Goal: Information Seeking & Learning: Learn about a topic

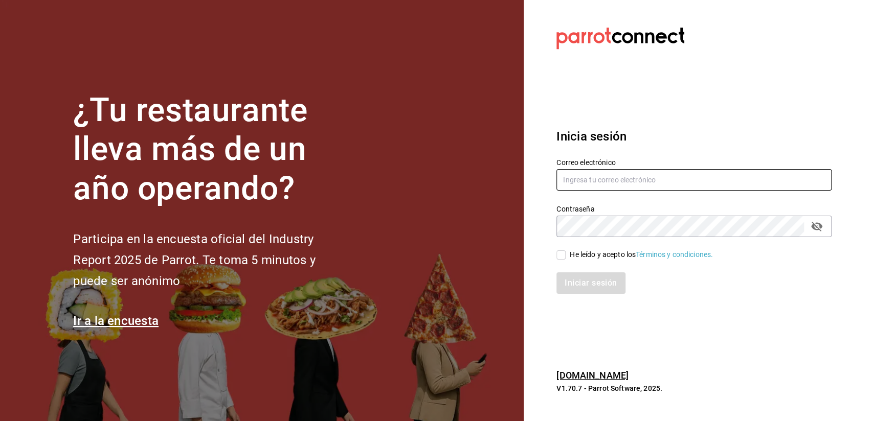
type input "[EMAIL_ADDRESS][DOMAIN_NAME]"
click at [562, 255] on input "He leído y acepto los Términos y condiciones." at bounding box center [560, 254] width 9 height 9
checkbox input "true"
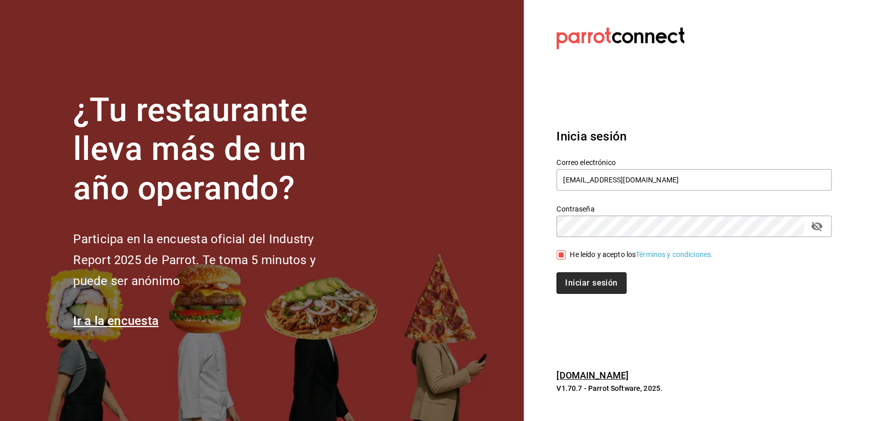
click at [590, 282] on button "Iniciar sesión" at bounding box center [591, 282] width 70 height 21
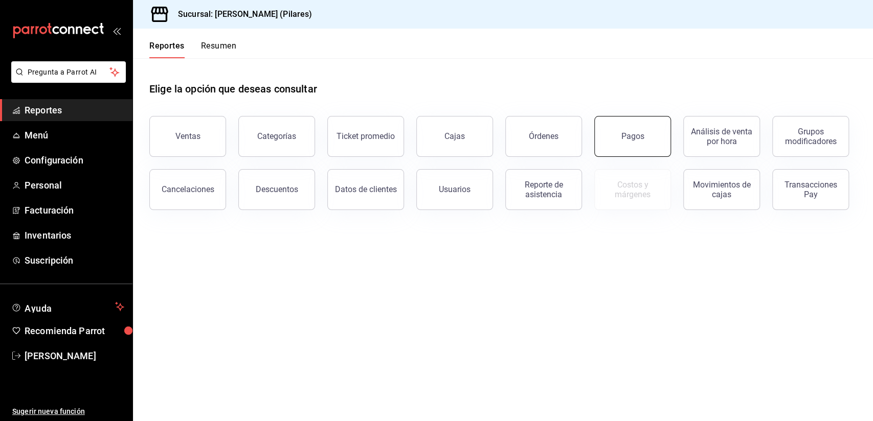
click at [640, 152] on button "Pagos" at bounding box center [632, 136] width 77 height 41
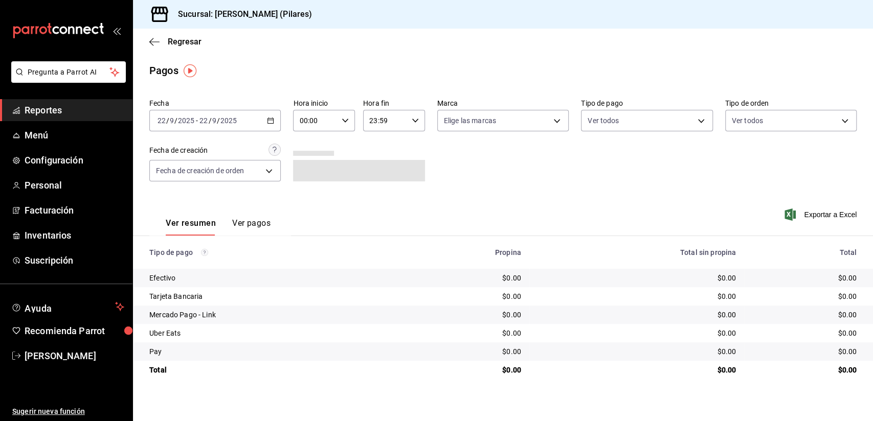
click at [271, 120] on icon "button" at bounding box center [270, 120] width 7 height 7
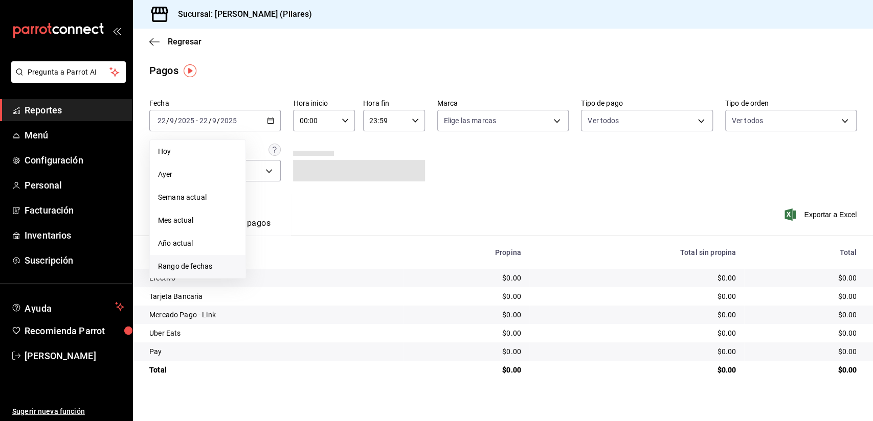
click at [193, 274] on li "Rango de fechas" at bounding box center [198, 266] width 96 height 23
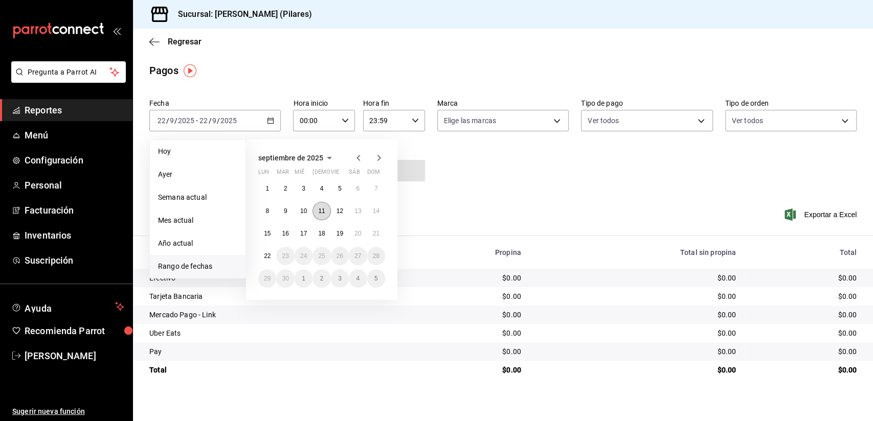
click at [326, 214] on button "11" at bounding box center [321, 211] width 18 height 18
click at [341, 227] on button "19" at bounding box center [340, 233] width 18 height 18
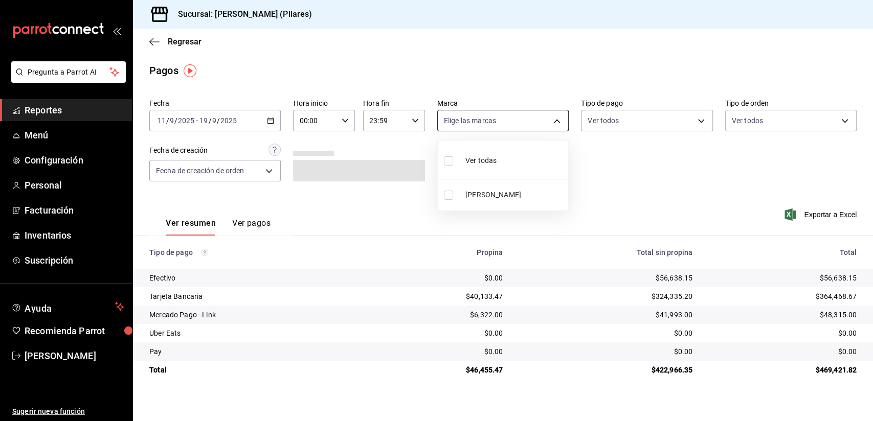
click at [558, 121] on body "Pregunta a Parrot AI Reportes Menú Configuración Personal Facturación Inventari…" at bounding box center [436, 210] width 873 height 421
click at [238, 180] on div at bounding box center [436, 210] width 873 height 421
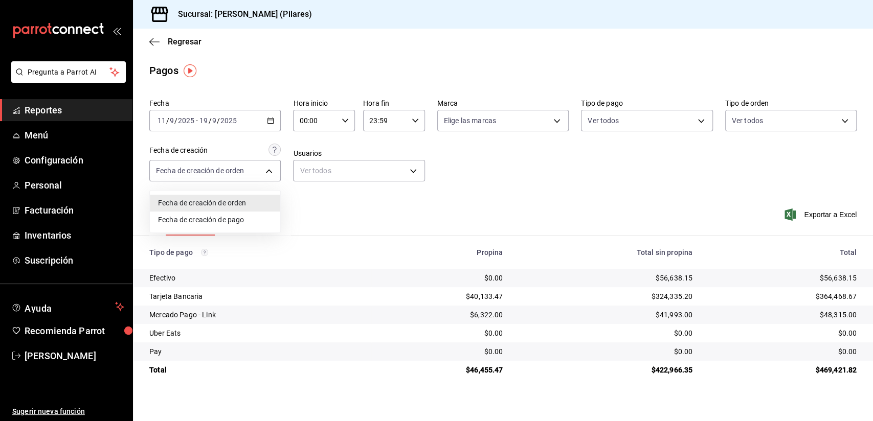
click at [243, 168] on body "Pregunta a Parrot AI Reportes Menú Configuración Personal Facturación Inventari…" at bounding box center [436, 210] width 873 height 421
click at [327, 169] on div at bounding box center [436, 210] width 873 height 421
click at [252, 225] on button "Ver pagos" at bounding box center [251, 226] width 38 height 17
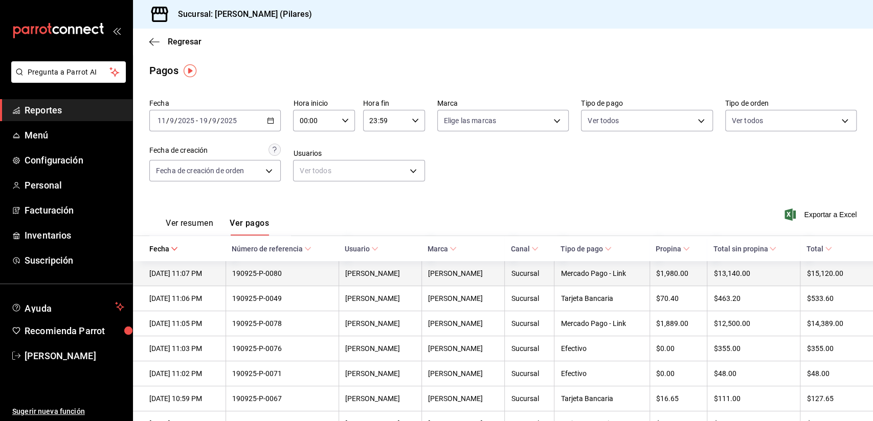
click at [482, 284] on th "[PERSON_NAME]" at bounding box center [462, 273] width 83 height 25
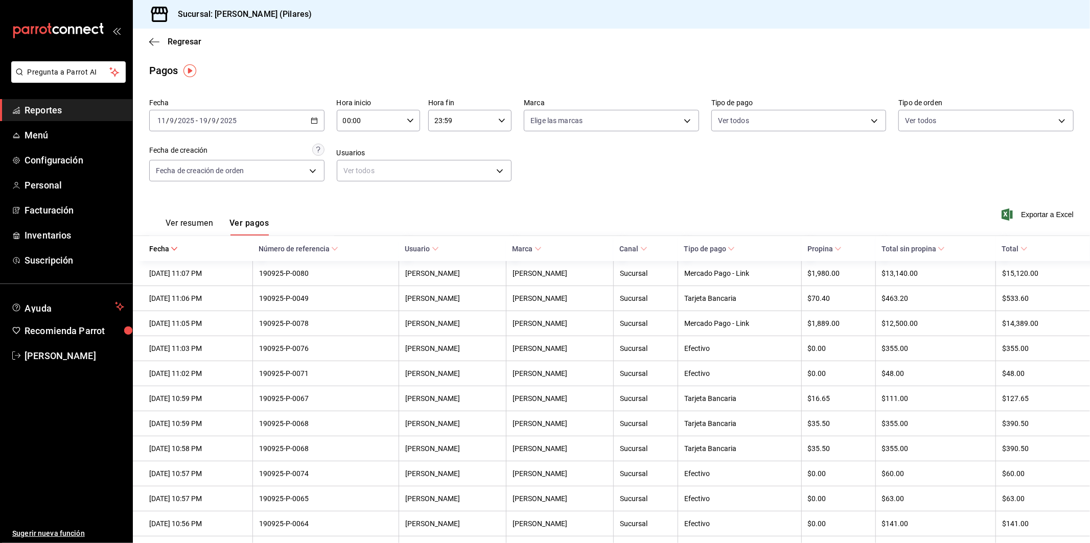
click at [313, 118] on icon "button" at bounding box center [314, 120] width 7 height 7
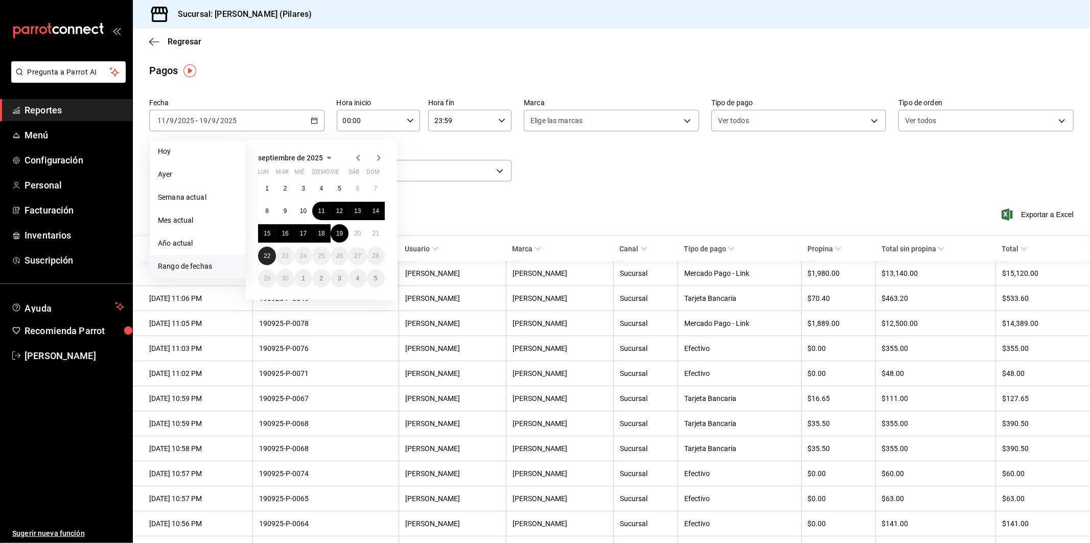
click at [271, 256] on button "22" at bounding box center [267, 256] width 18 height 18
click at [302, 211] on abbr "10" at bounding box center [303, 211] width 7 height 7
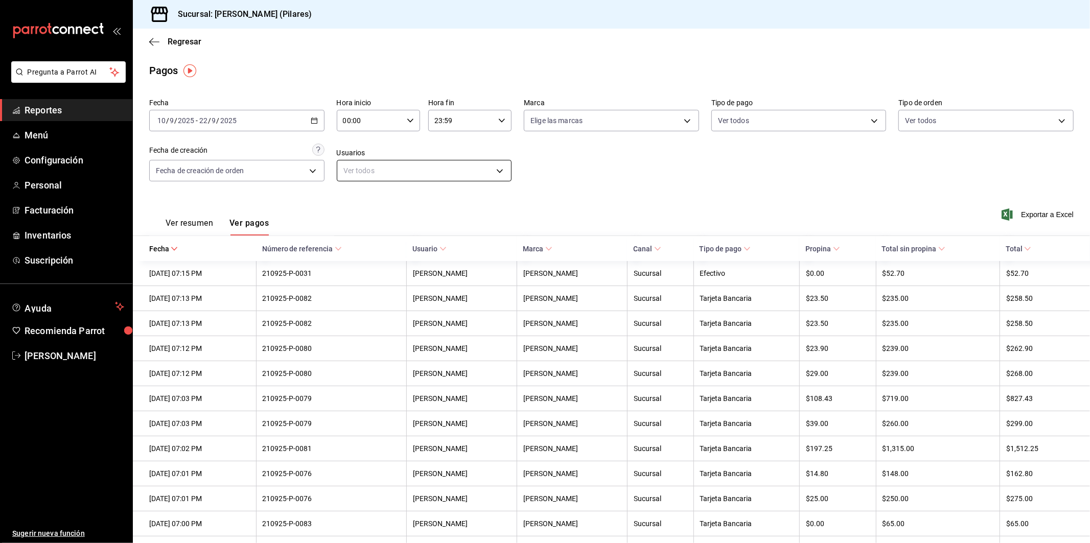
click at [477, 175] on body "Pregunta a Parrot AI Reportes Menú Configuración Personal Facturación Inventari…" at bounding box center [545, 271] width 1090 height 543
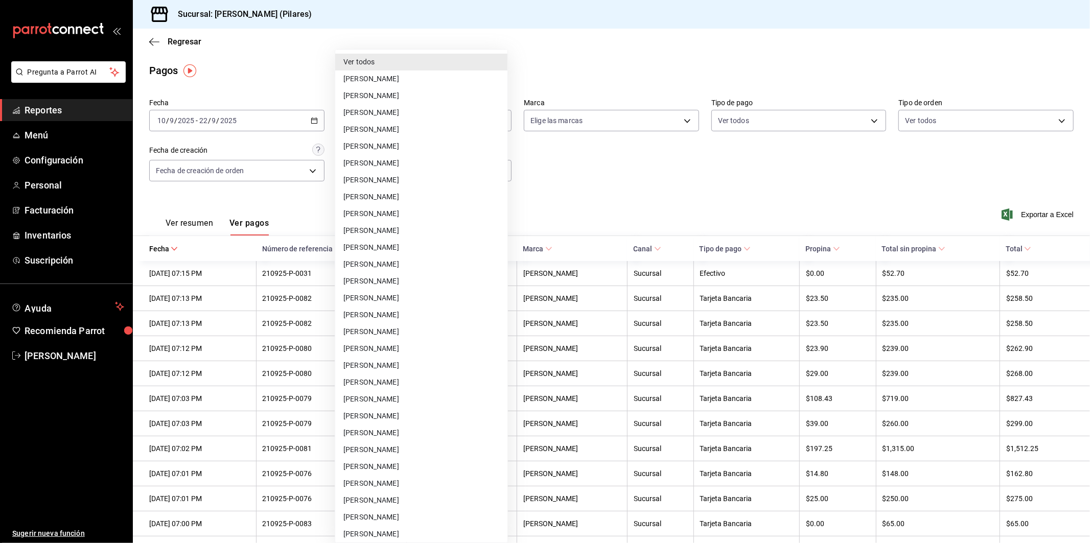
click at [696, 179] on div at bounding box center [545, 271] width 1090 height 543
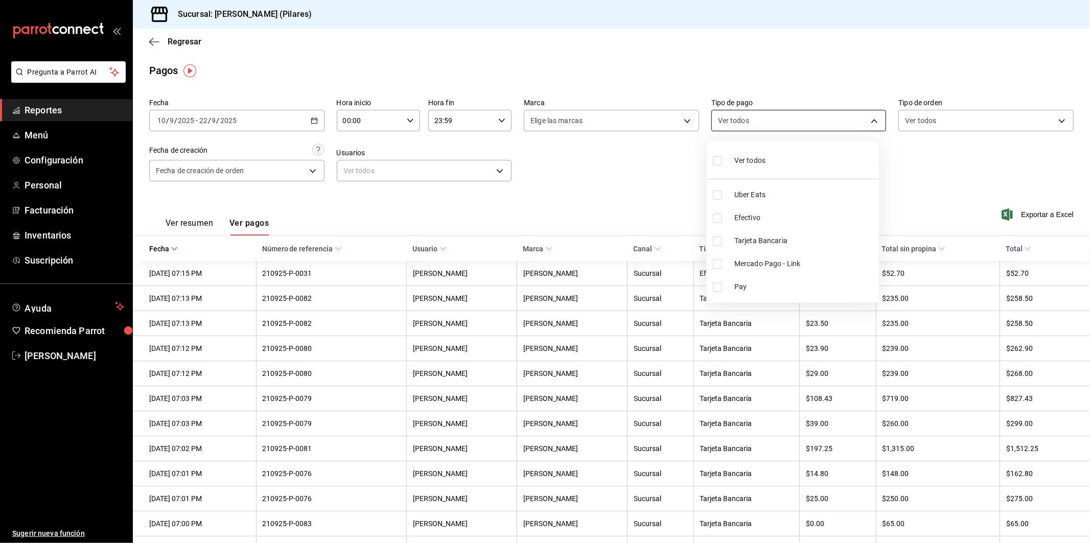
click at [759, 120] on body "Pregunta a Parrot AI Reportes Menú Configuración Personal Facturación Inventari…" at bounding box center [545, 271] width 1090 height 543
click at [758, 261] on span "Mercado Pago - Link" at bounding box center [805, 264] width 141 height 11
type input "b4aebccf-c700-4861-9935-c2fe7bd6d977"
checkbox input "true"
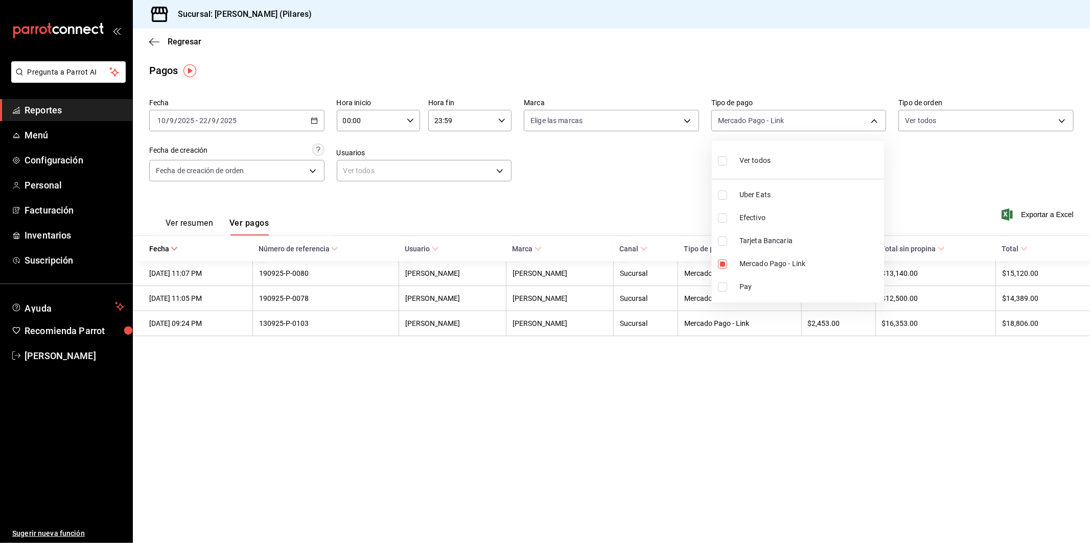
click at [656, 197] on div at bounding box center [545, 271] width 1090 height 543
click at [759, 188] on div "Fecha [DATE] [DATE] - [DATE] [DATE] Hora inicio 00:00 Hora inicio Hora fin 23:5…" at bounding box center [611, 144] width 925 height 99
click at [817, 125] on body "Pregunta a Parrot AI Reportes Menú Configuración Personal Facturación Inventari…" at bounding box center [545, 271] width 1090 height 543
click at [727, 222] on li "Efectivo" at bounding box center [799, 218] width 174 height 23
type input "b4aebccf-c700-4861-9935-c2fe7bd6d977,34d64692-e75a-456e-abc8-e65c5db420d1"
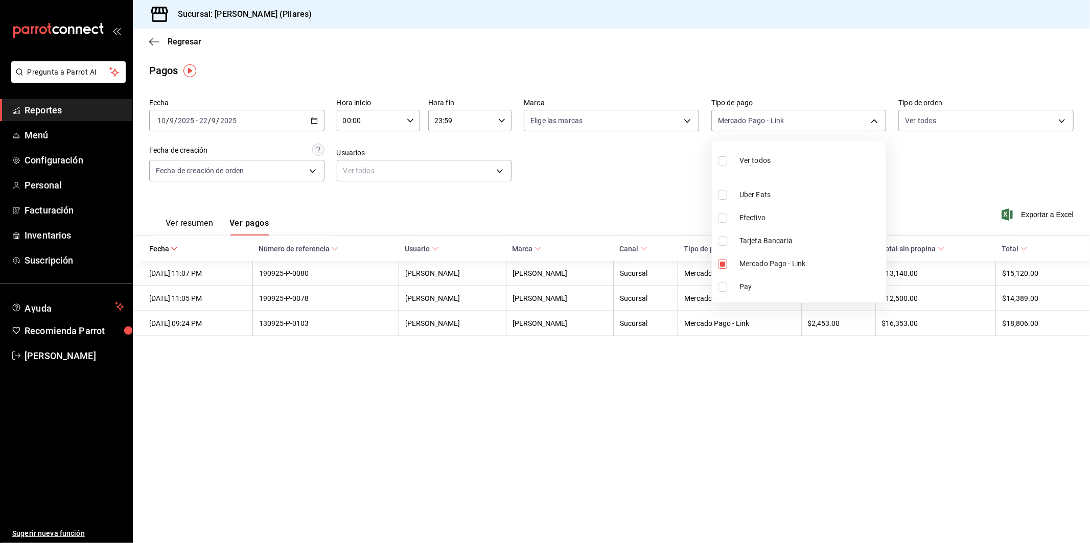
checkbox input "true"
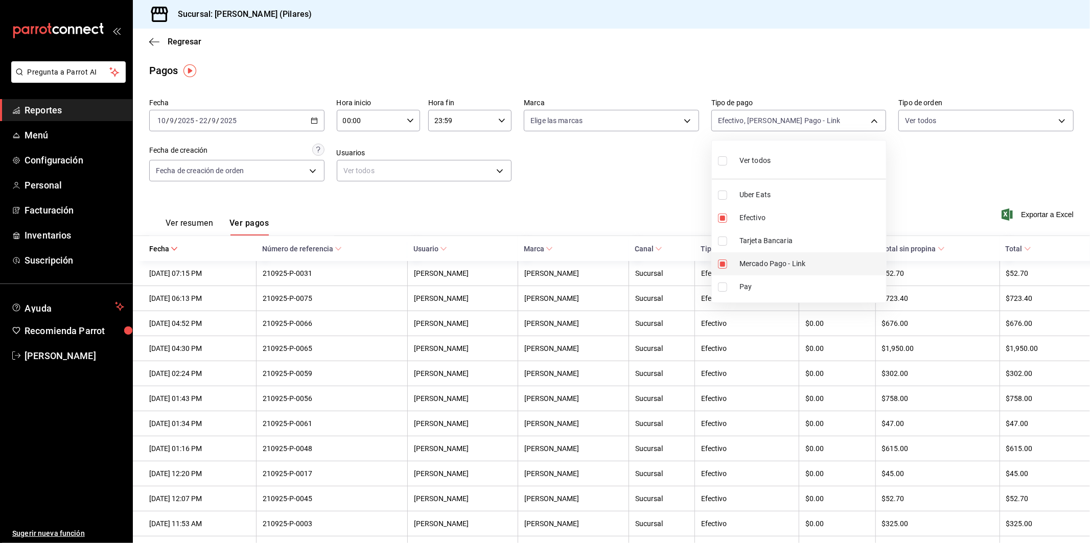
click at [724, 265] on input "checkbox" at bounding box center [722, 264] width 9 height 9
checkbox input "false"
type input "34d64692-e75a-456e-abc8-e65c5db420d1"
click at [872, 198] on div at bounding box center [545, 271] width 1090 height 543
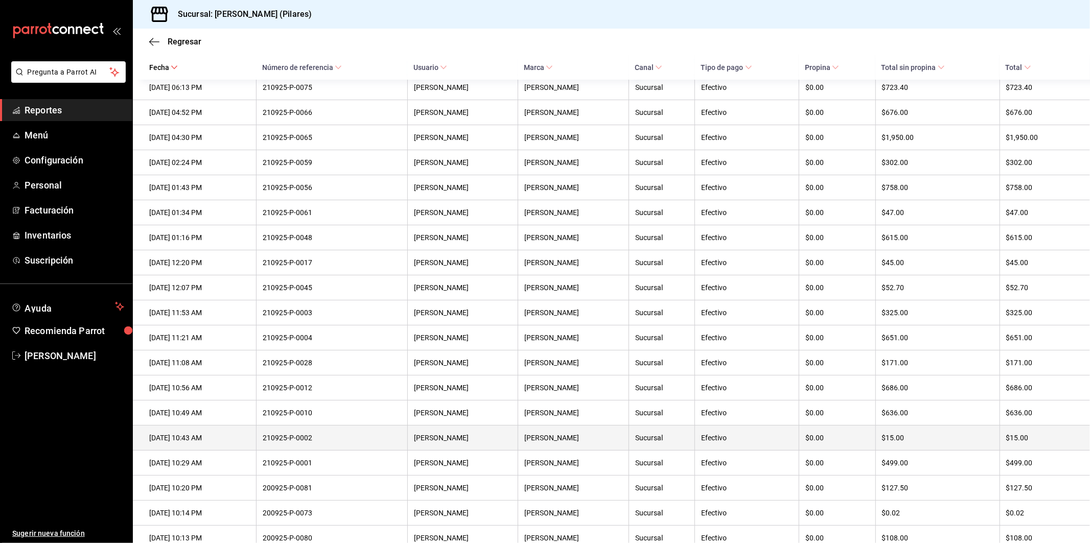
scroll to position [41, 0]
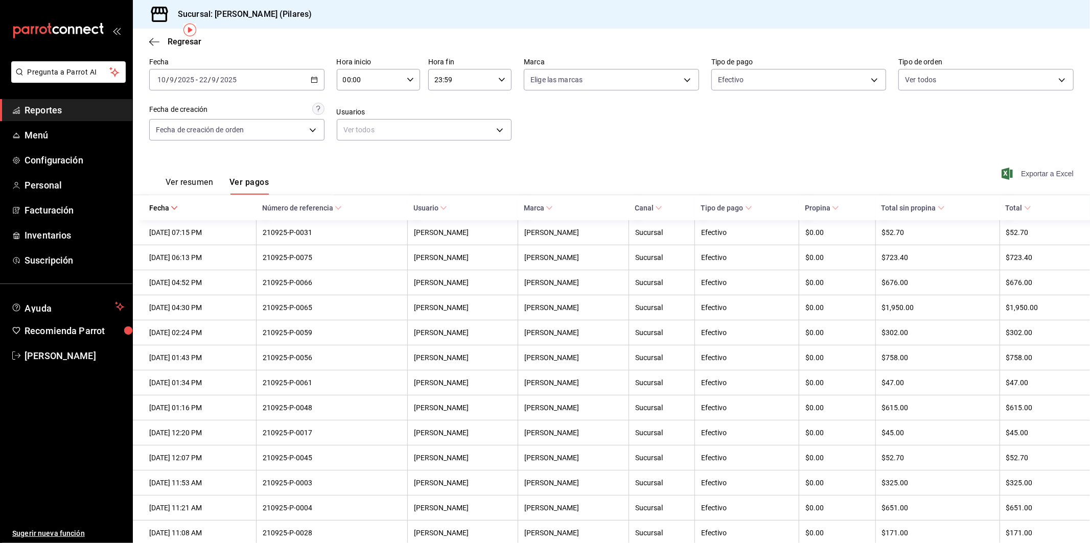
click at [872, 178] on span "Exportar a Excel" at bounding box center [1039, 174] width 70 height 12
drag, startPoint x: 176, startPoint y: 43, endPoint x: 24, endPoint y: 354, distance: 346.1
click at [176, 43] on span "Regresar" at bounding box center [185, 42] width 34 height 10
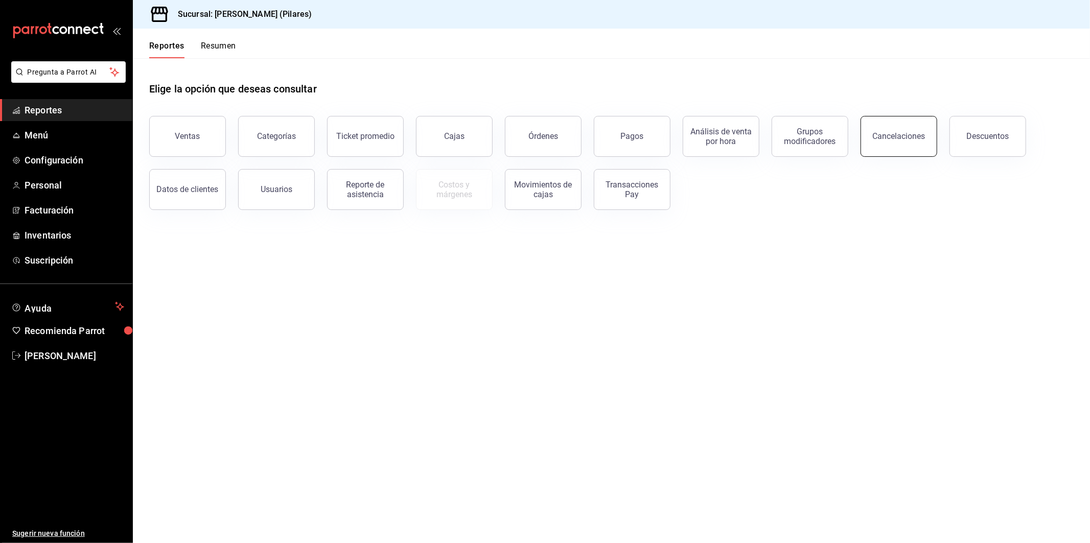
click at [872, 150] on button "Cancelaciones" at bounding box center [899, 136] width 77 height 41
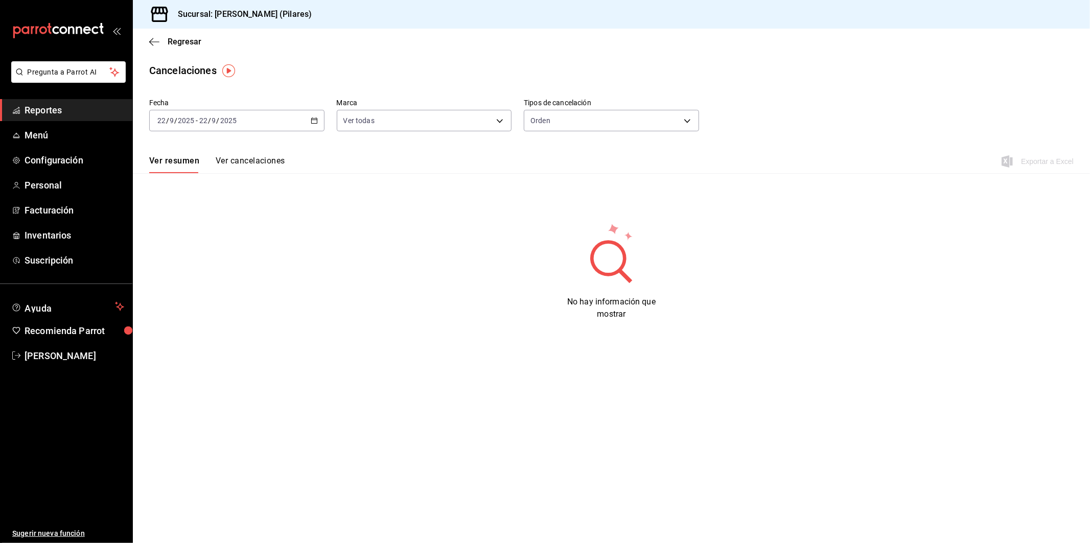
click at [253, 160] on button "Ver cancelaciones" at bounding box center [251, 164] width 70 height 17
click at [317, 126] on div "[DATE] [DATE] - [DATE] [DATE]" at bounding box center [236, 120] width 175 height 21
click at [188, 266] on span "Rango de fechas" at bounding box center [197, 266] width 79 height 11
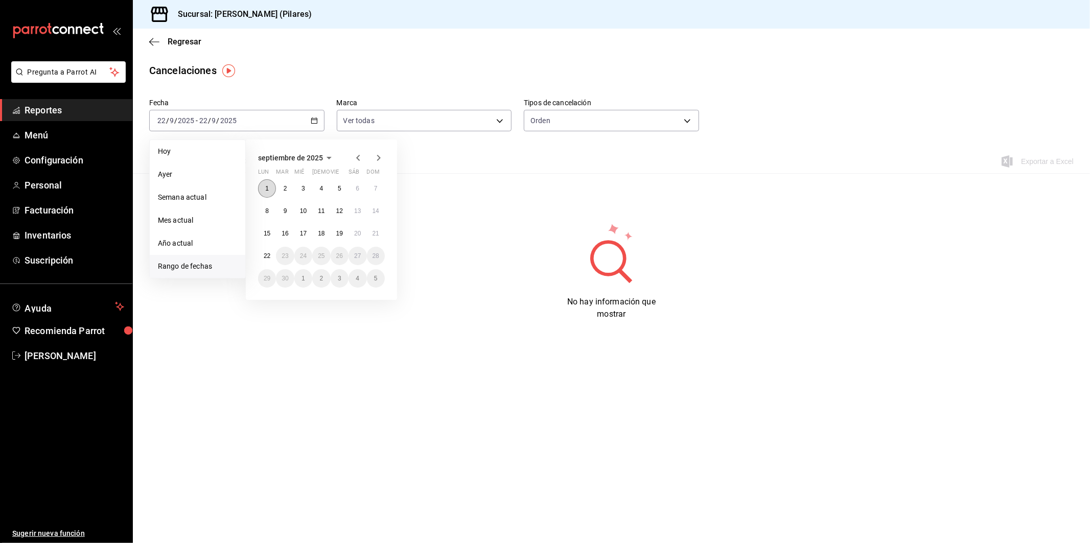
click at [271, 188] on button "1" at bounding box center [267, 188] width 18 height 18
click at [267, 258] on abbr "22" at bounding box center [267, 256] width 7 height 7
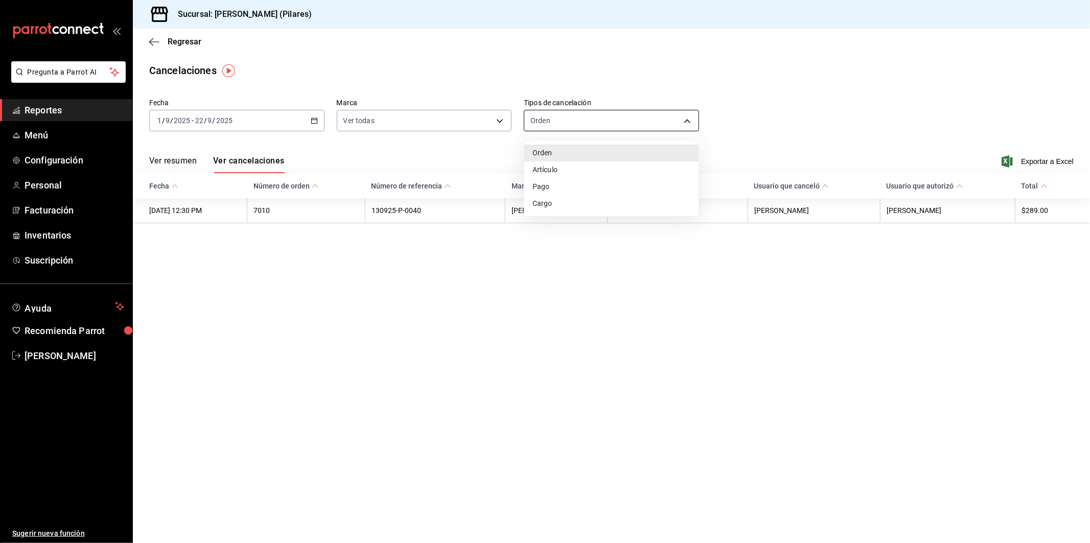
click at [584, 129] on body "Pregunta a Parrot AI Reportes Menú Configuración Personal Facturación Inventari…" at bounding box center [545, 271] width 1090 height 543
click at [561, 169] on li "Artículo" at bounding box center [612, 170] width 174 height 17
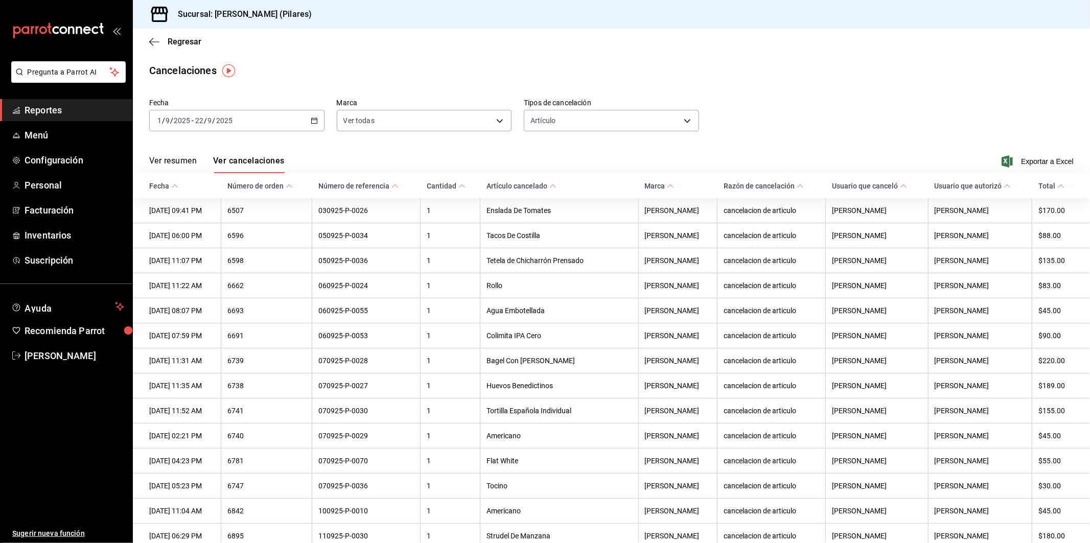
click at [471, 151] on div "Ver resumen Ver cancelaciones Exportar a Excel" at bounding box center [612, 159] width 958 height 30
click at [590, 124] on body "Pregunta a Parrot AI Reportes Menú Configuración Personal Facturación Inventari…" at bounding box center [545, 271] width 1090 height 543
click at [572, 160] on li "Orden" at bounding box center [607, 153] width 172 height 17
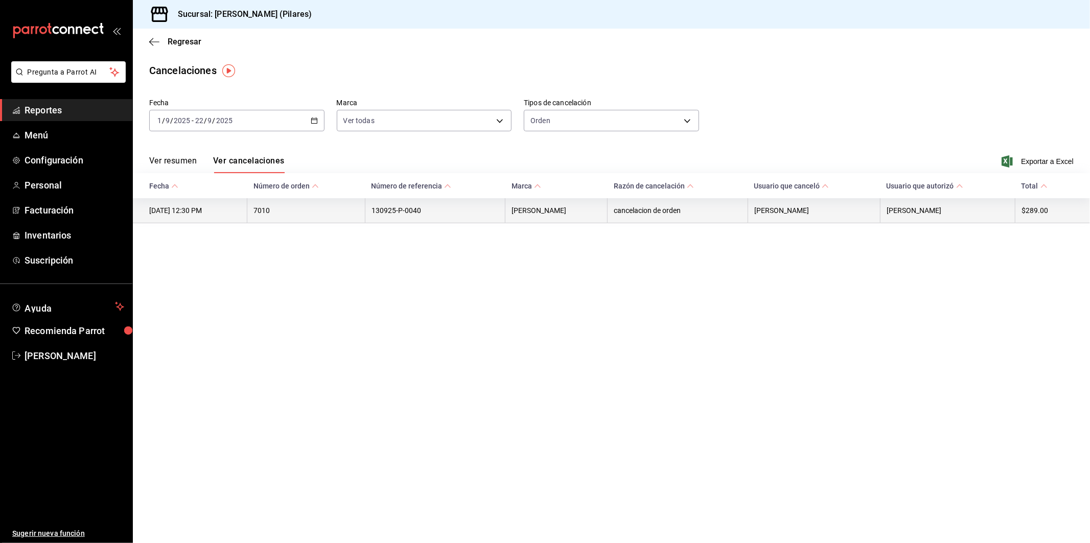
click at [540, 209] on th "[PERSON_NAME]" at bounding box center [557, 210] width 102 height 25
drag, startPoint x: 540, startPoint y: 209, endPoint x: 510, endPoint y: 218, distance: 32.2
click at [506, 218] on th "130925-P-0040" at bounding box center [435, 210] width 141 height 25
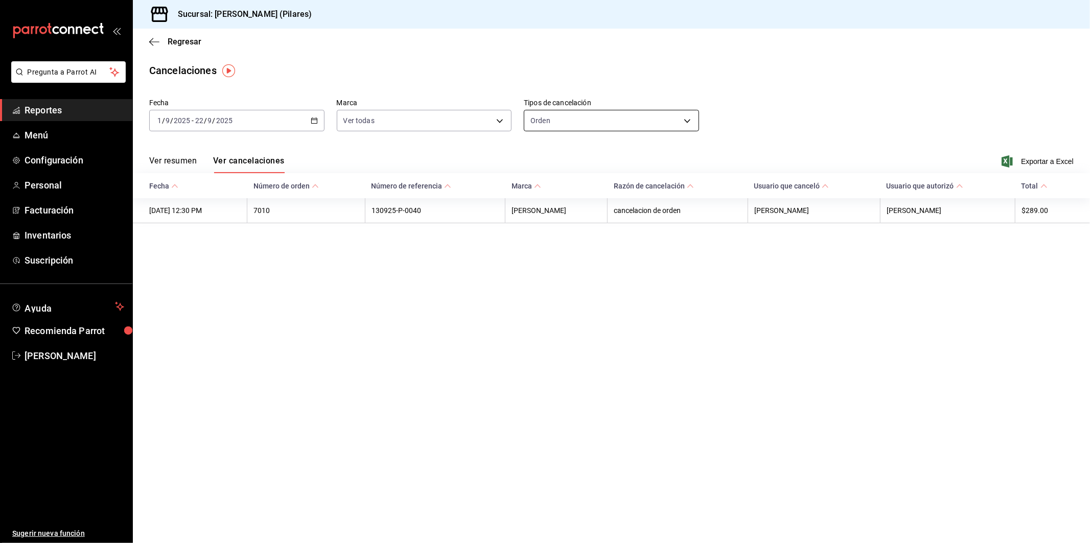
click at [616, 113] on body "Pregunta a Parrot AI Reportes Menú Configuración Personal Facturación Inventari…" at bounding box center [545, 271] width 1090 height 543
click at [602, 157] on li "Orden" at bounding box center [612, 153] width 174 height 17
click at [597, 119] on body "Pregunta a Parrot AI Reportes Menú Configuración Personal Facturación Inventari…" at bounding box center [545, 271] width 1090 height 543
click at [586, 169] on li "Artículo" at bounding box center [612, 170] width 174 height 17
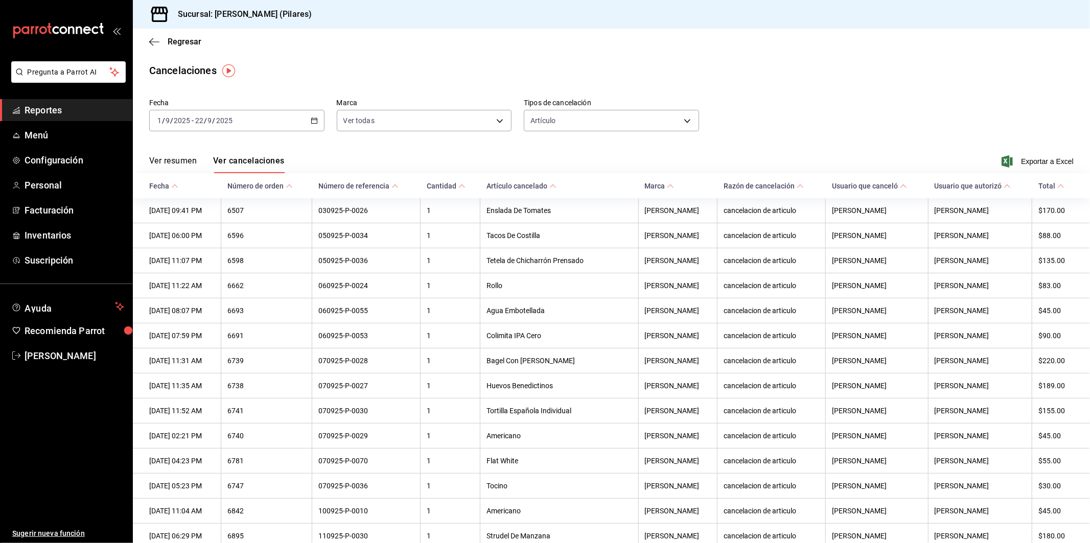
click at [315, 126] on div "[DATE] [DATE] - [DATE] [DATE]" at bounding box center [236, 120] width 175 height 21
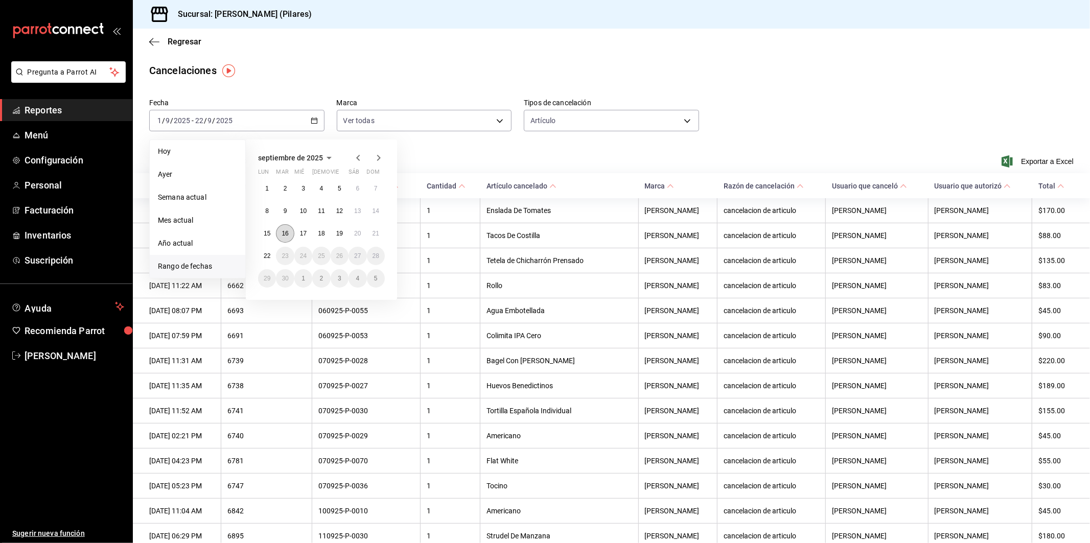
click at [280, 232] on button "16" at bounding box center [285, 233] width 18 height 18
click at [271, 255] on button "22" at bounding box center [267, 256] width 18 height 18
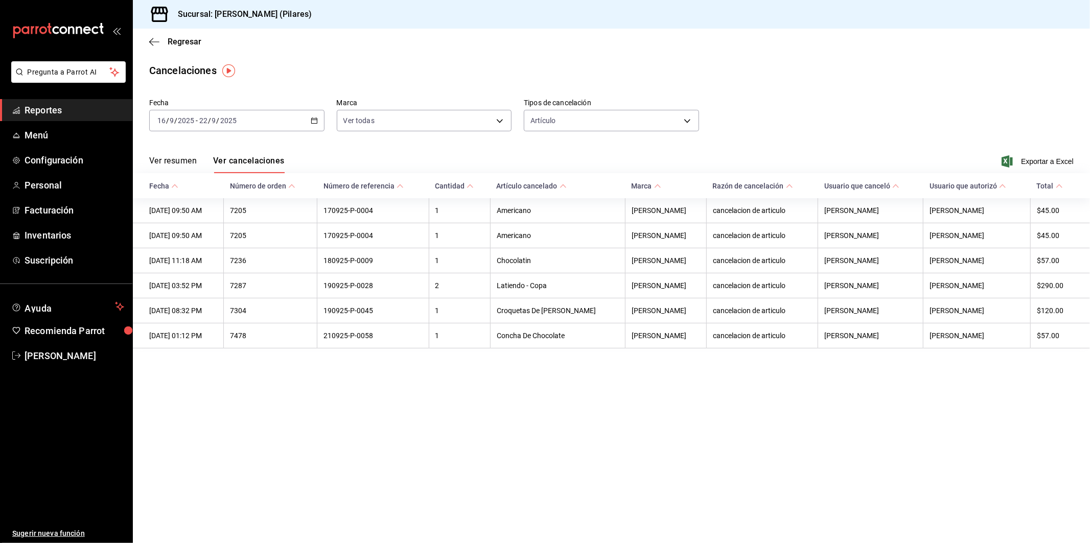
click at [655, 421] on main "Regresar Cancelaciones Fecha [DATE] [DATE] - [DATE] [DATE] Marca Ver todas [obj…" at bounding box center [612, 286] width 958 height 515
click at [313, 125] on div "[DATE] [DATE] - [DATE] [DATE]" at bounding box center [236, 120] width 175 height 21
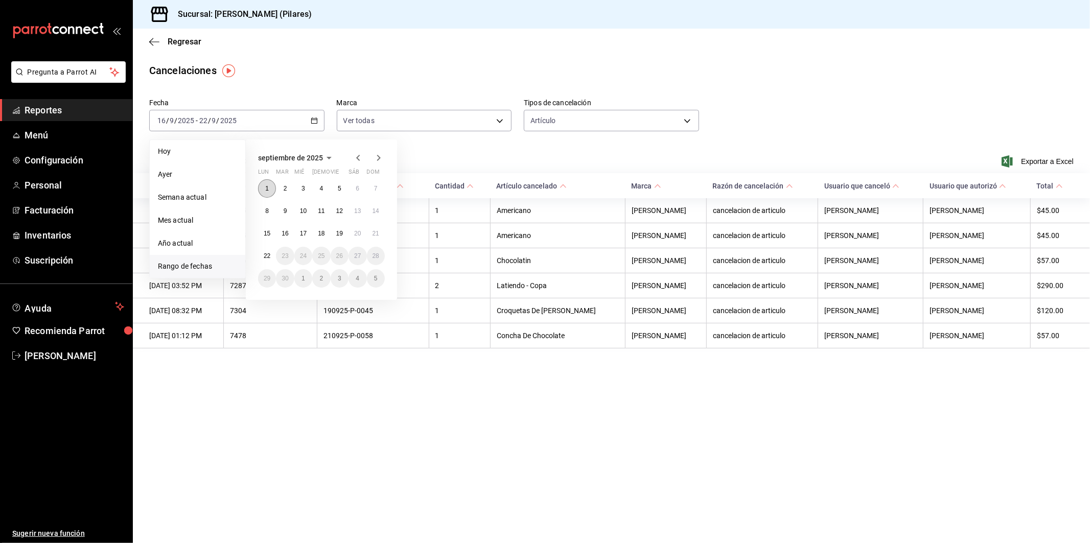
click at [269, 191] on button "1" at bounding box center [267, 188] width 18 height 18
click at [266, 258] on abbr "22" at bounding box center [267, 256] width 7 height 7
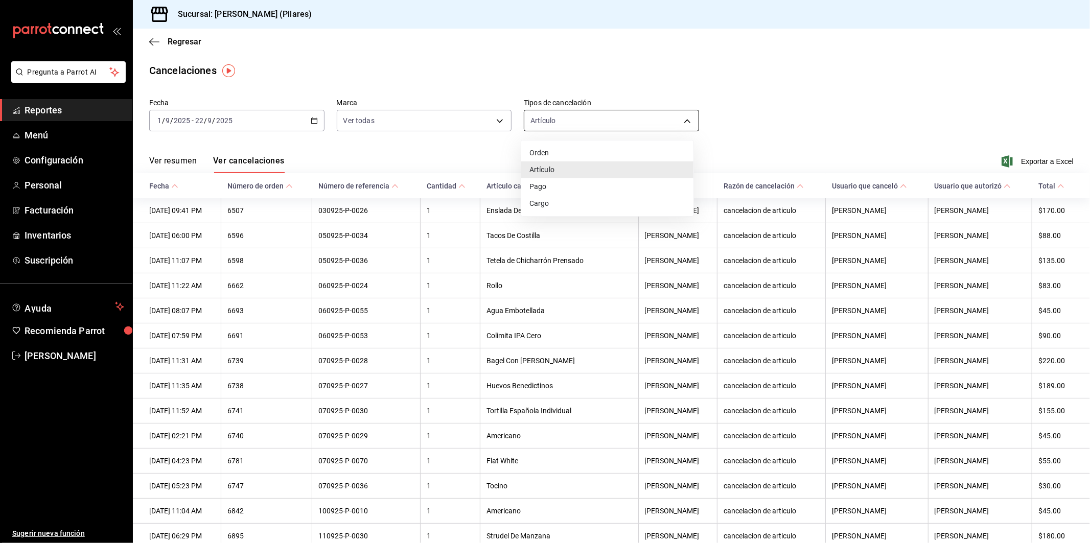
click at [682, 122] on body "Pregunta a Parrot AI Reportes Menú Configuración Personal Facturación Inventari…" at bounding box center [545, 271] width 1090 height 543
click at [569, 188] on li "Pago" at bounding box center [607, 186] width 172 height 17
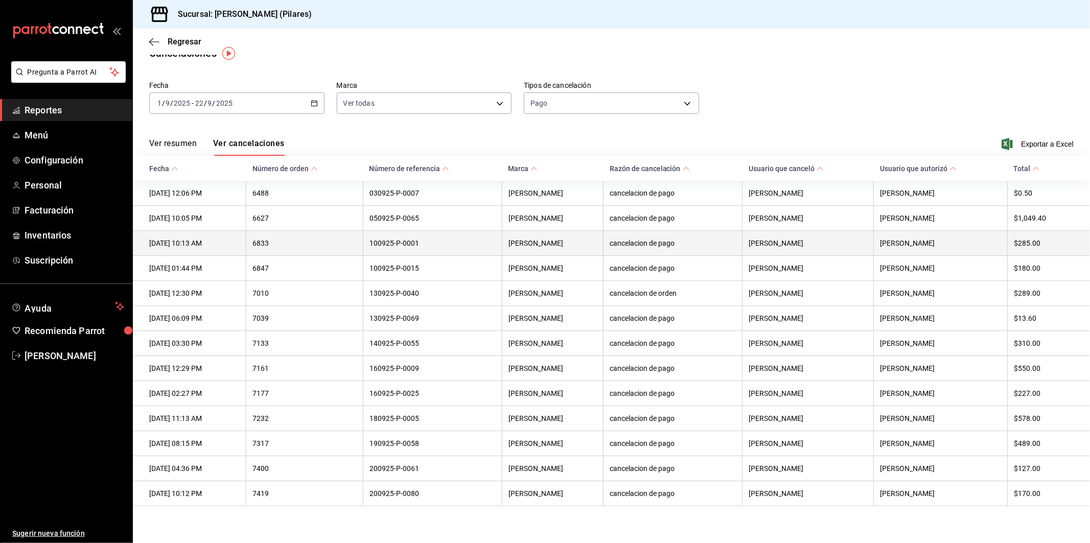
scroll to position [27, 0]
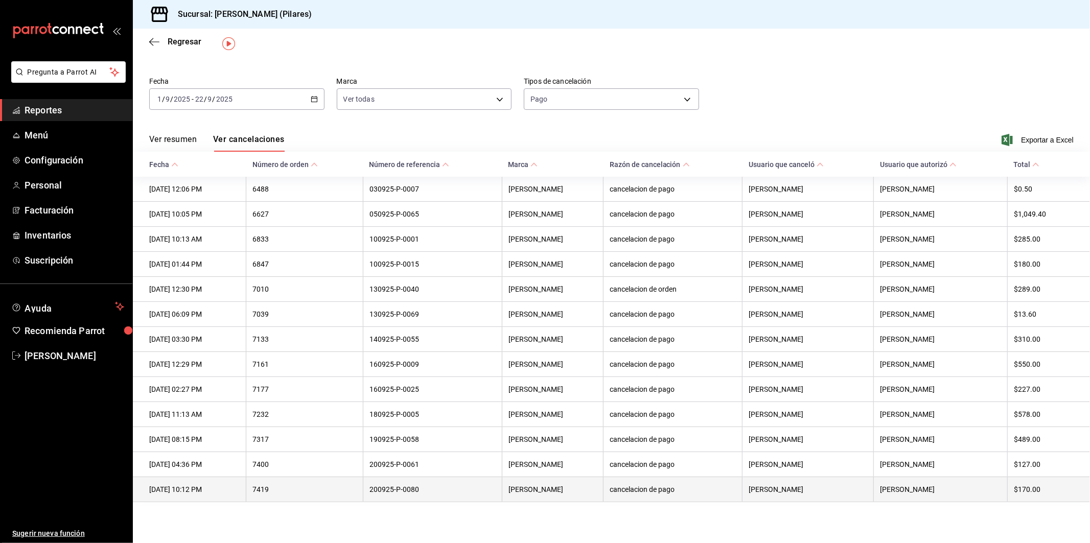
click at [557, 421] on th "[PERSON_NAME]" at bounding box center [552, 489] width 101 height 25
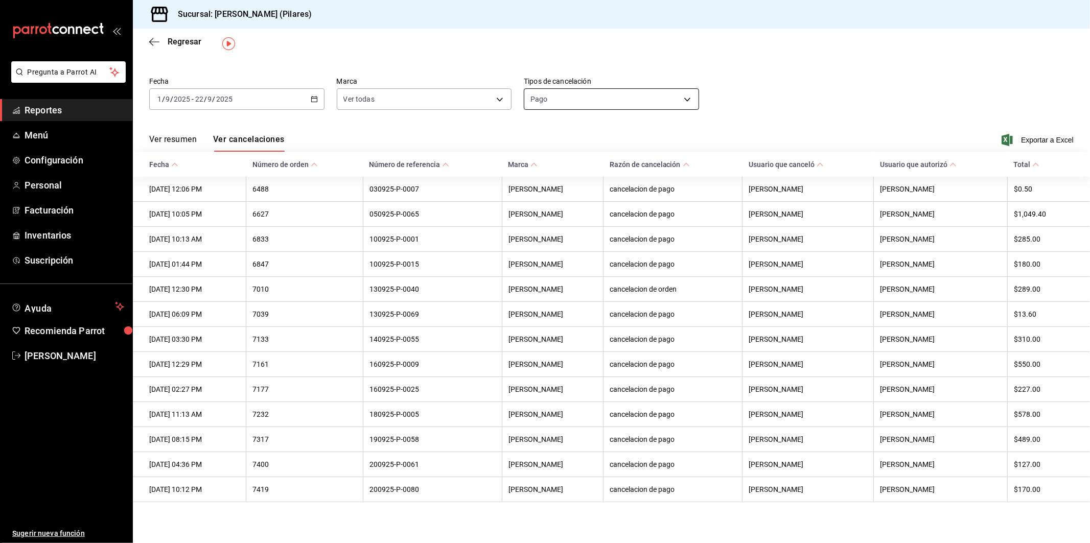
click at [686, 90] on body "Pregunta a Parrot AI Reportes Menú Configuración Personal Facturación Inventari…" at bounding box center [545, 271] width 1090 height 543
click at [612, 140] on li "Artículo" at bounding box center [607, 142] width 172 height 17
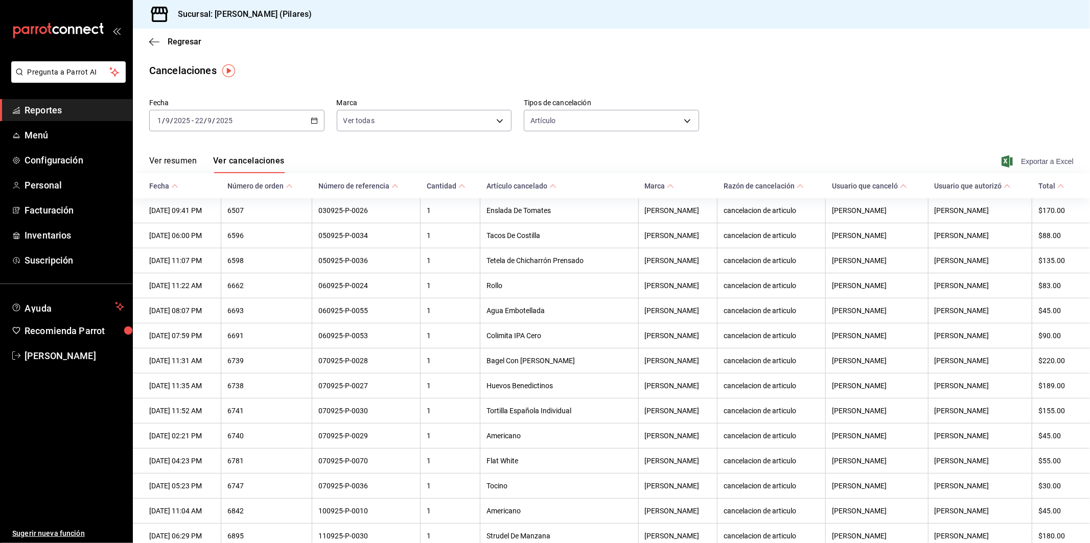
click at [872, 167] on span "Exportar a Excel" at bounding box center [1039, 161] width 70 height 12
click at [784, 77] on div "Cancelaciones" at bounding box center [612, 70] width 958 height 15
click at [563, 124] on body "Pregunta a Parrot AI Reportes Menú Configuración Personal Facturación Inventari…" at bounding box center [545, 271] width 1090 height 543
click at [554, 201] on li "Cargo" at bounding box center [607, 203] width 172 height 17
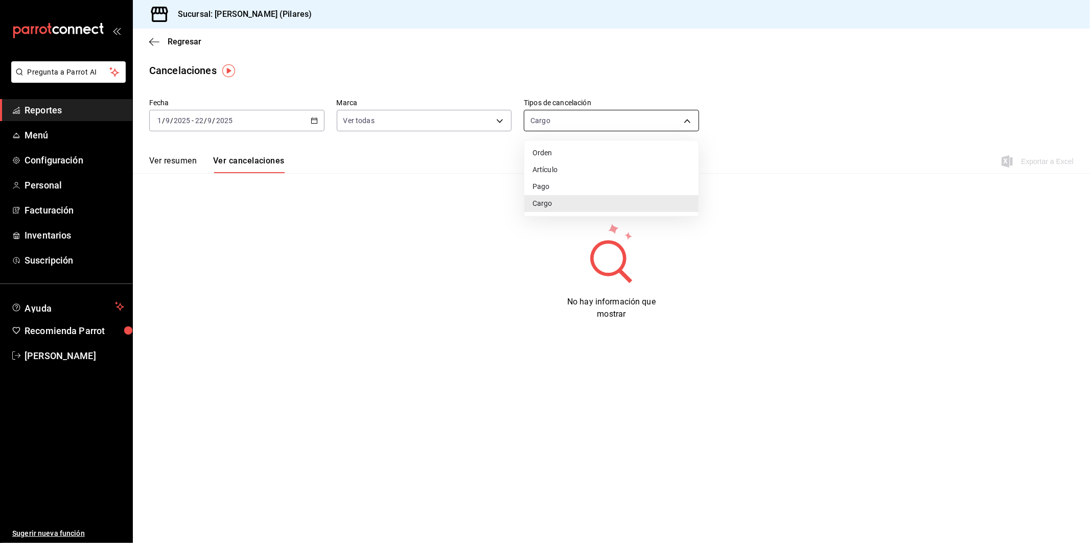
click at [599, 125] on body "Pregunta a Parrot AI Reportes Menú Configuración Personal Facturación Inventari…" at bounding box center [545, 271] width 1090 height 543
click at [576, 189] on li "Pago" at bounding box center [612, 186] width 174 height 17
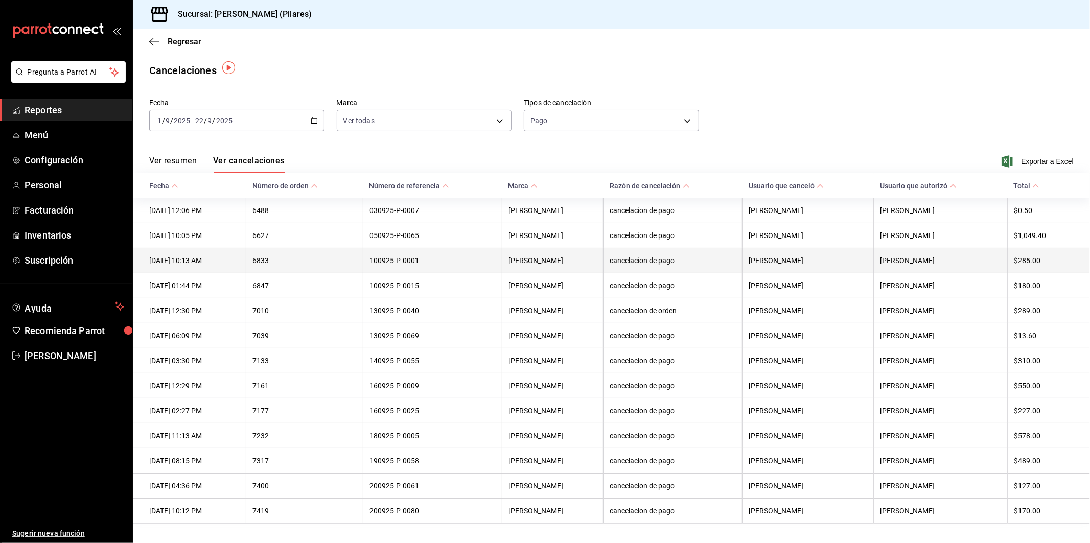
scroll to position [27, 0]
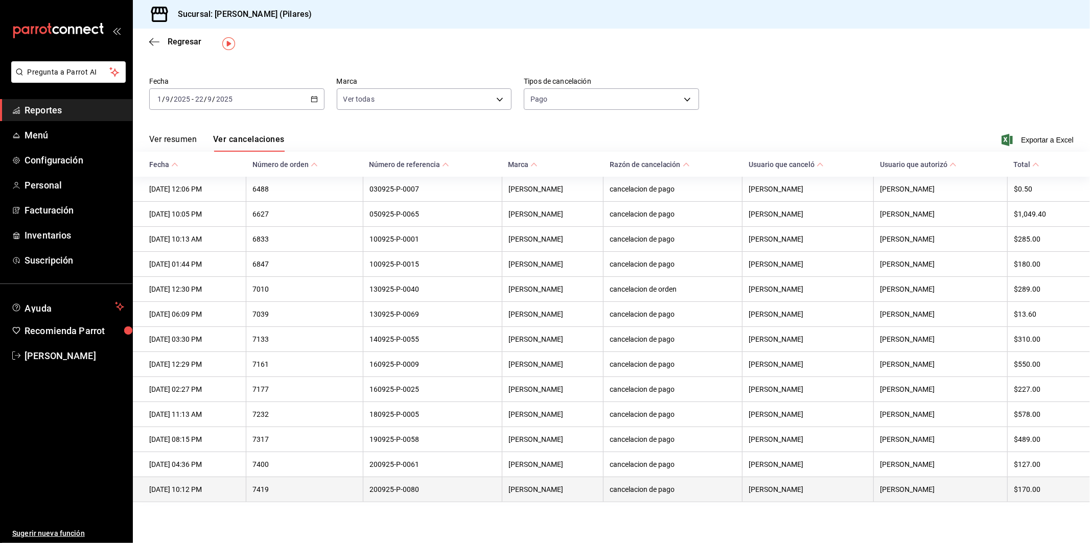
click at [678, 421] on th "cancelacion de pago" at bounding box center [673, 489] width 139 height 25
click at [453, 421] on th "200925-P-0080" at bounding box center [432, 489] width 139 height 25
click at [704, 421] on th "cancelacion de pago" at bounding box center [673, 489] width 139 height 25
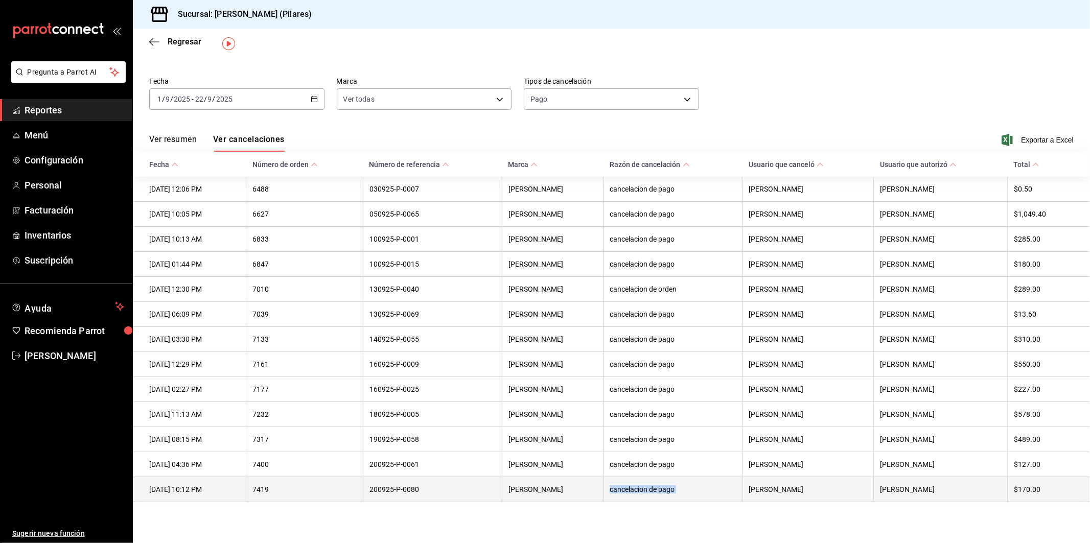
click at [704, 421] on th "cancelacion de pago" at bounding box center [673, 489] width 139 height 25
drag, startPoint x: 704, startPoint y: 488, endPoint x: 727, endPoint y: 495, distance: 24.4
click at [727, 421] on th "cancelacion de pago" at bounding box center [673, 489] width 139 height 25
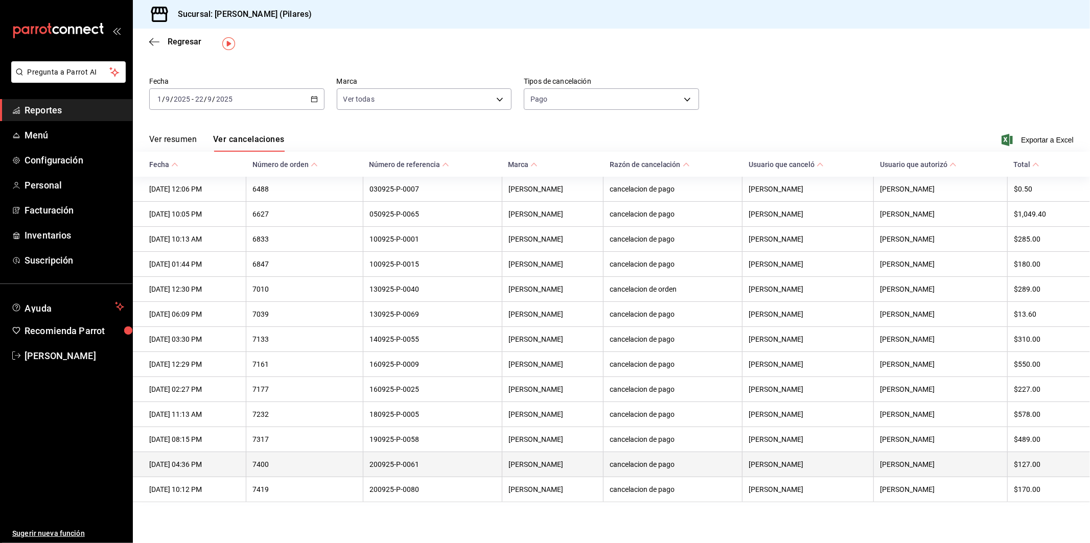
click at [748, 421] on th "[PERSON_NAME]" at bounding box center [808, 464] width 131 height 25
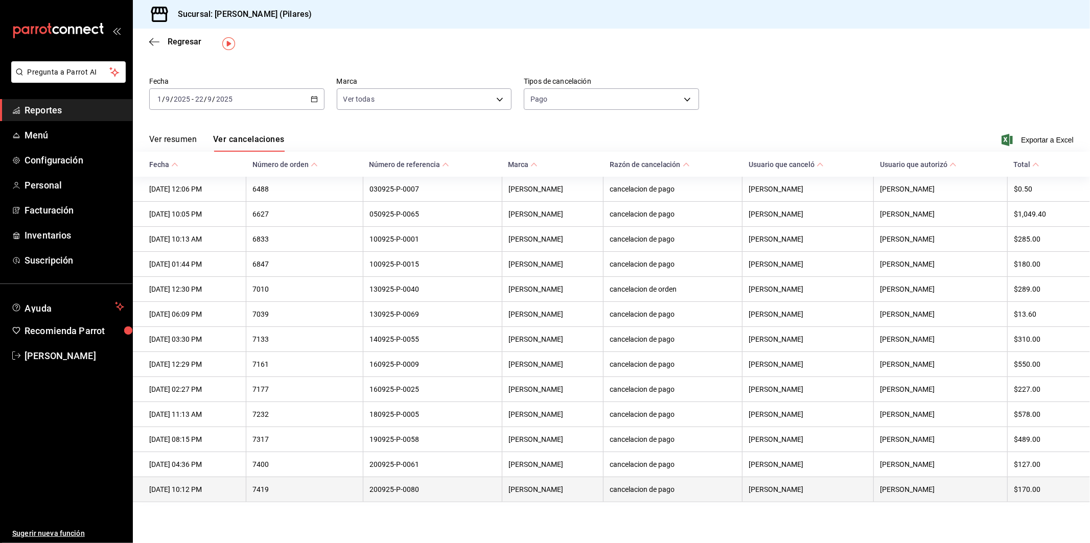
click at [750, 421] on th "[PERSON_NAME]" at bounding box center [808, 489] width 131 height 25
drag, startPoint x: 750, startPoint y: 494, endPoint x: 662, endPoint y: 501, distance: 89.2
click at [662, 421] on th "cancelacion de pago" at bounding box center [673, 489] width 139 height 25
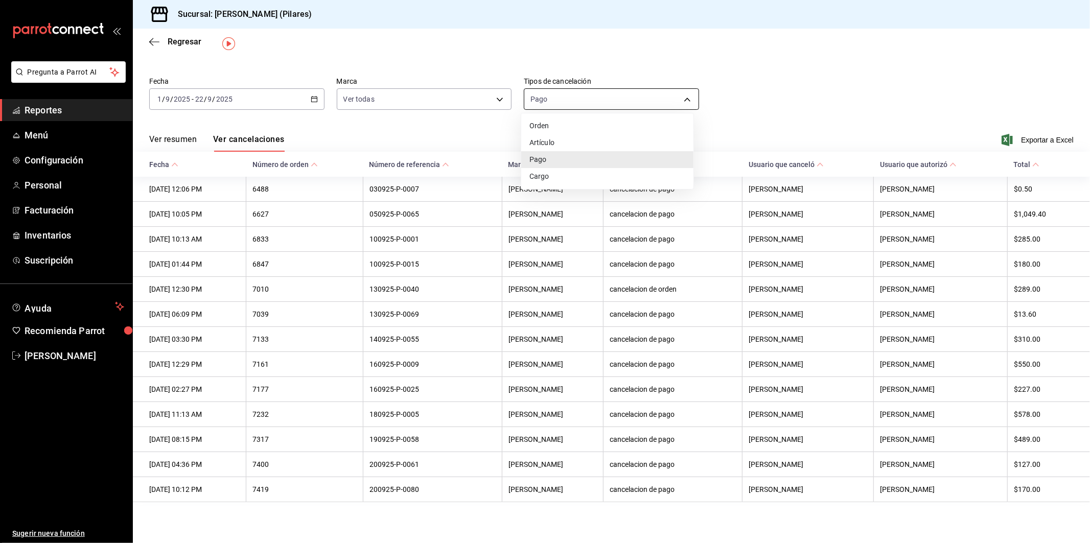
click at [560, 96] on body "Pregunta a Parrot AI Reportes Menú Configuración Personal Facturación Inventari…" at bounding box center [545, 271] width 1090 height 543
click at [550, 147] on li "Artículo" at bounding box center [607, 142] width 172 height 17
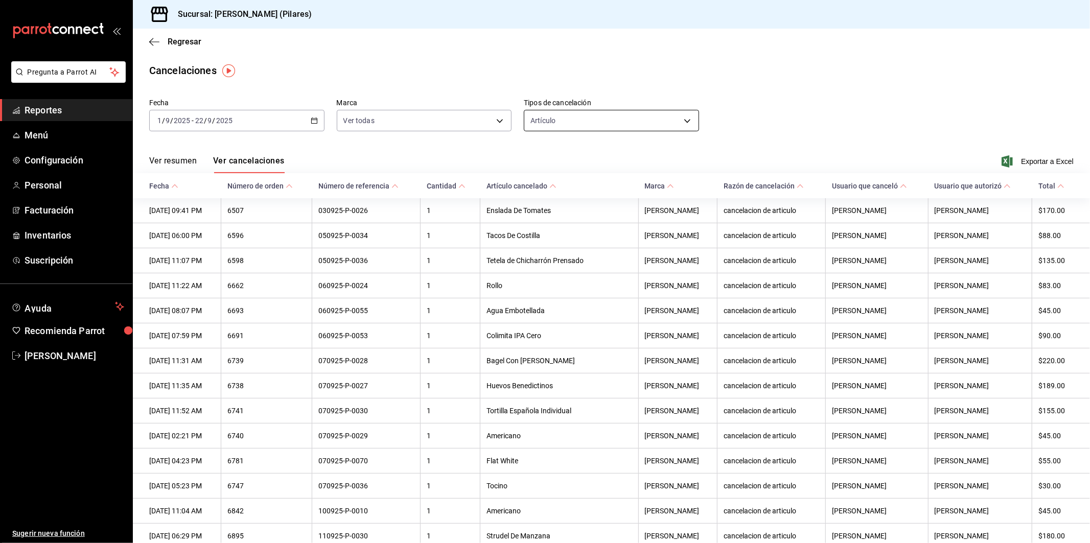
click at [625, 112] on body "Pregunta a Parrot AI Reportes Menú Configuración Personal Facturación Inventari…" at bounding box center [545, 271] width 1090 height 543
click at [611, 154] on li "Orden" at bounding box center [607, 153] width 172 height 17
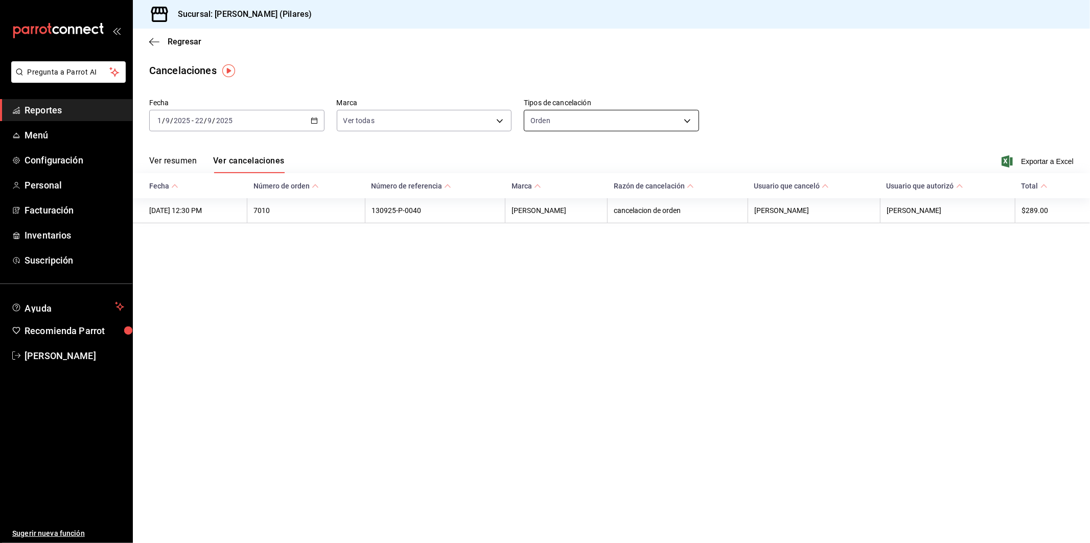
click at [619, 124] on body "Pregunta a Parrot AI Reportes Menú Configuración Personal Facturación Inventari…" at bounding box center [545, 271] width 1090 height 543
click at [234, 71] on img "button" at bounding box center [228, 70] width 13 height 13
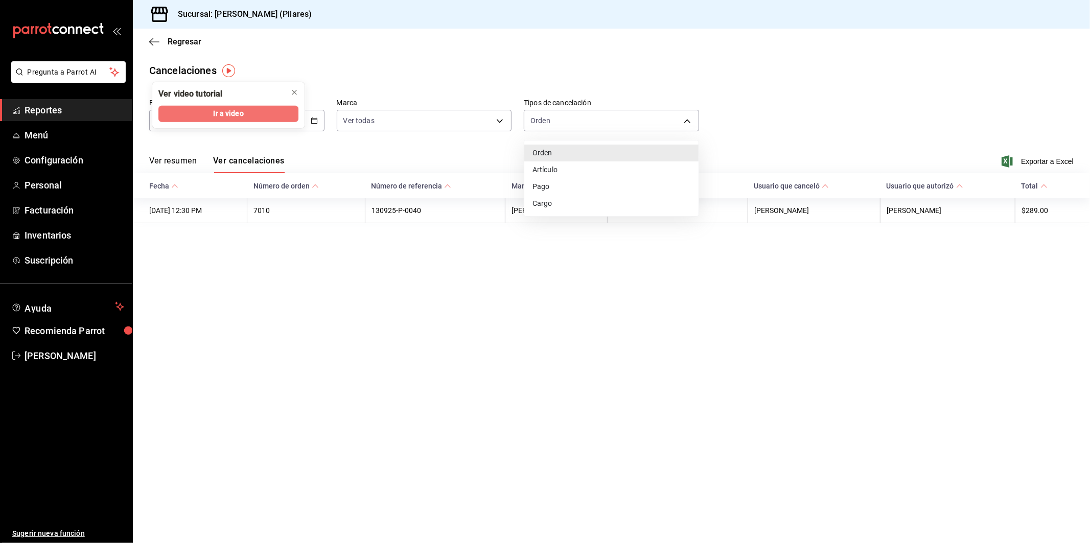
click at [235, 108] on span "Ir a video" at bounding box center [228, 113] width 30 height 11
click at [189, 158] on div at bounding box center [545, 271] width 1090 height 543
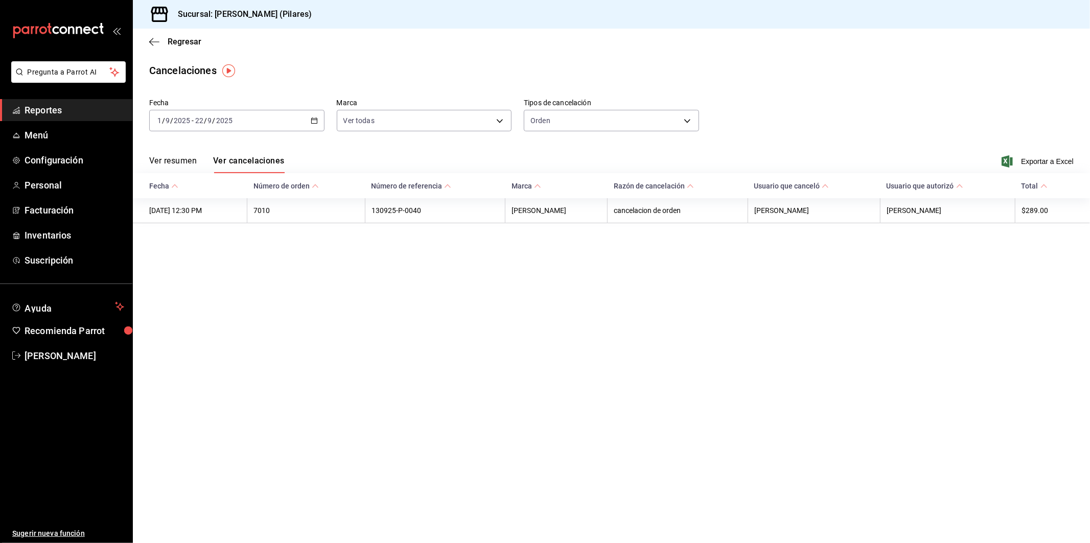
click at [186, 159] on button "Ver resumen" at bounding box center [173, 164] width 48 height 17
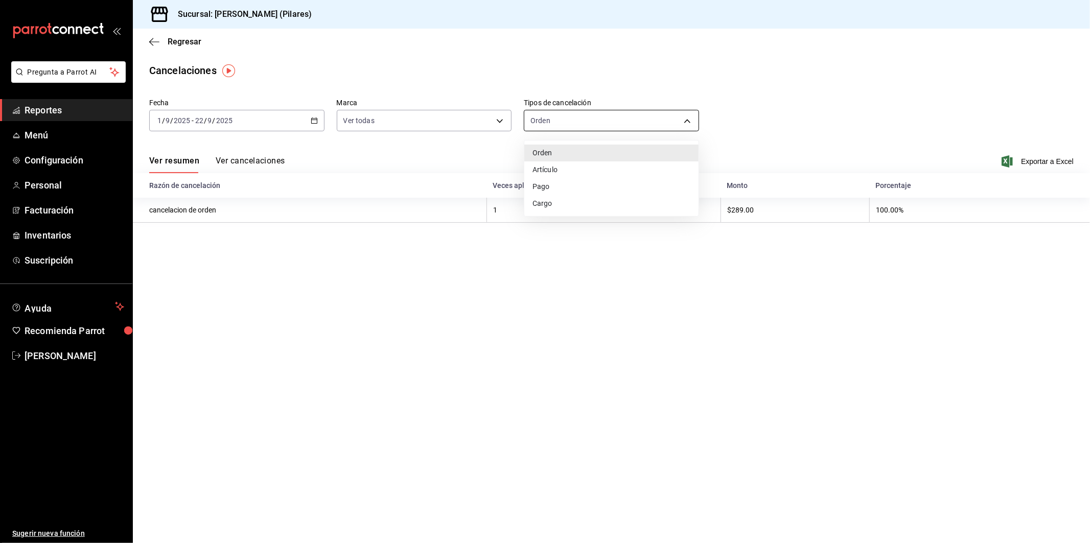
click at [564, 119] on body "Pregunta a Parrot AI Reportes Menú Configuración Personal Facturación Inventari…" at bounding box center [545, 271] width 1090 height 543
click at [561, 165] on li "Artículo" at bounding box center [612, 170] width 174 height 17
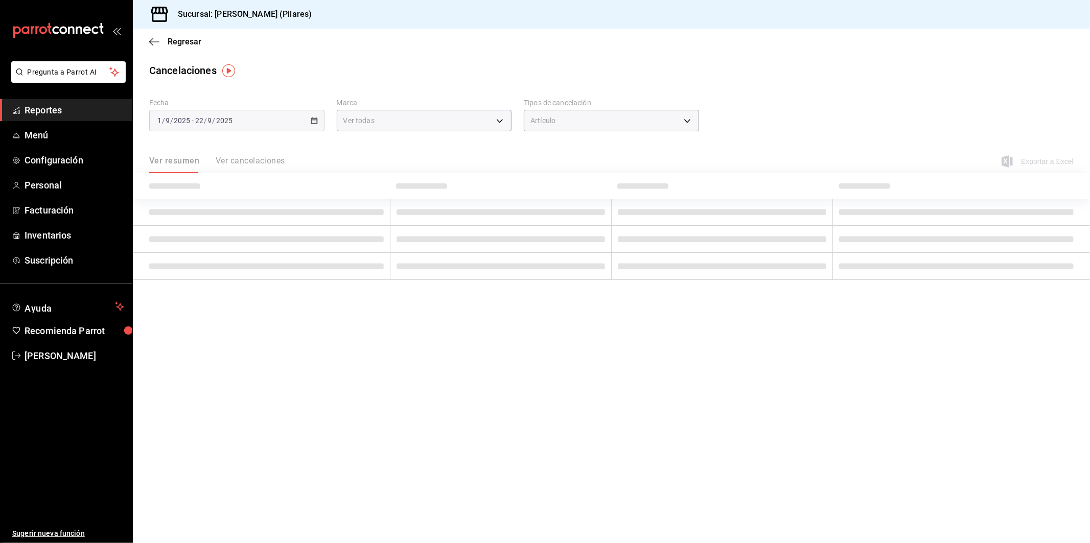
type input "ORDER_ITEM"
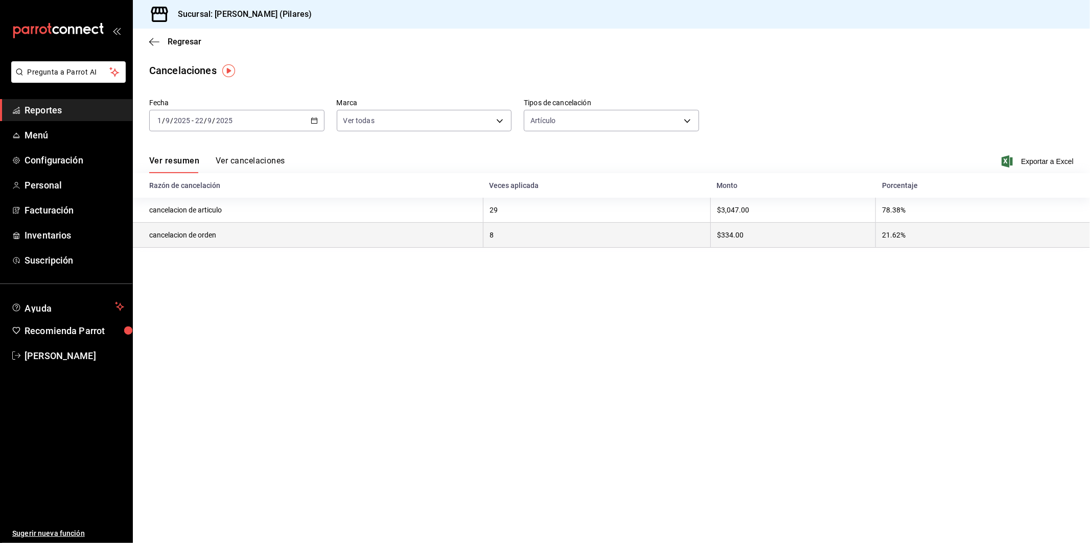
click at [283, 235] on th "cancelacion de orden" at bounding box center [308, 235] width 351 height 25
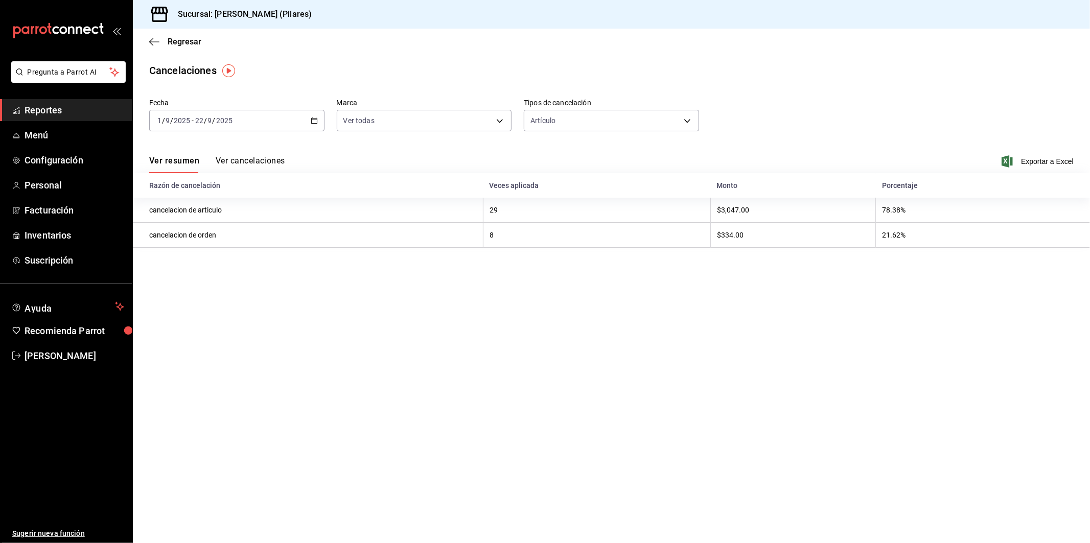
click at [269, 157] on button "Ver cancelaciones" at bounding box center [251, 164] width 70 height 17
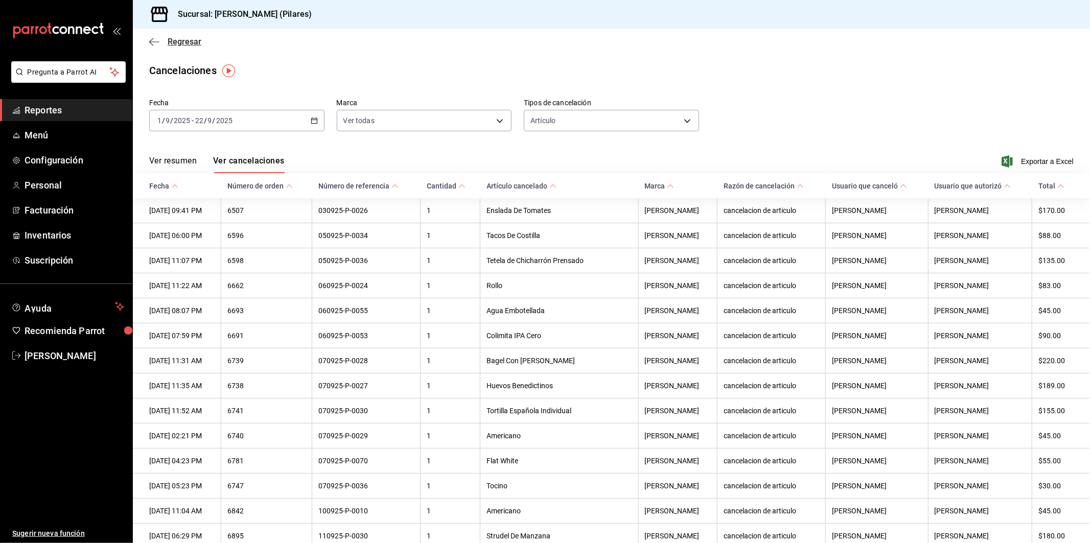
click at [175, 42] on span "Regresar" at bounding box center [185, 42] width 34 height 10
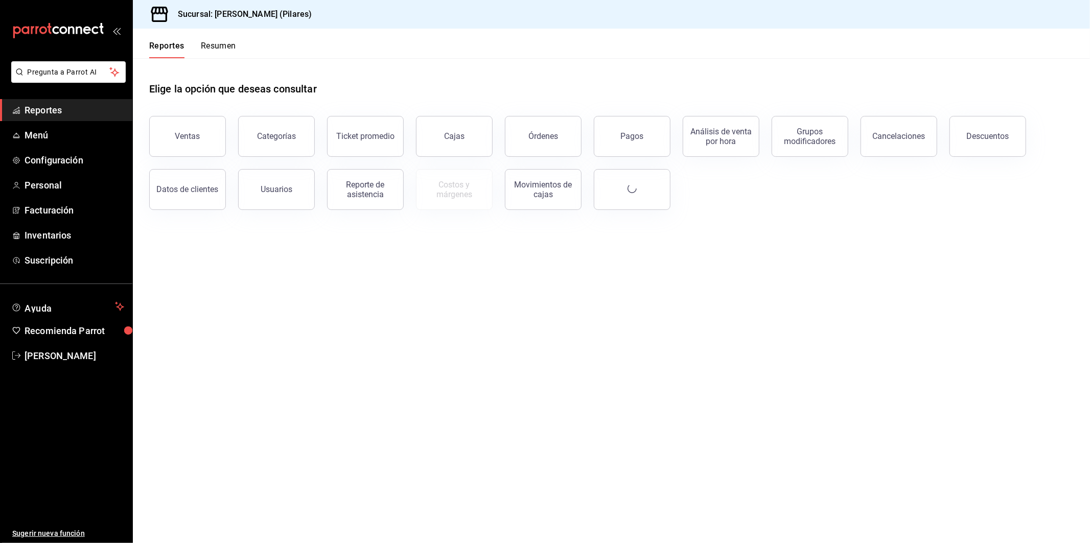
click at [57, 106] on span "Reportes" at bounding box center [75, 110] width 100 height 14
click at [826, 128] on div "Grupos modificadores" at bounding box center [810, 136] width 63 height 19
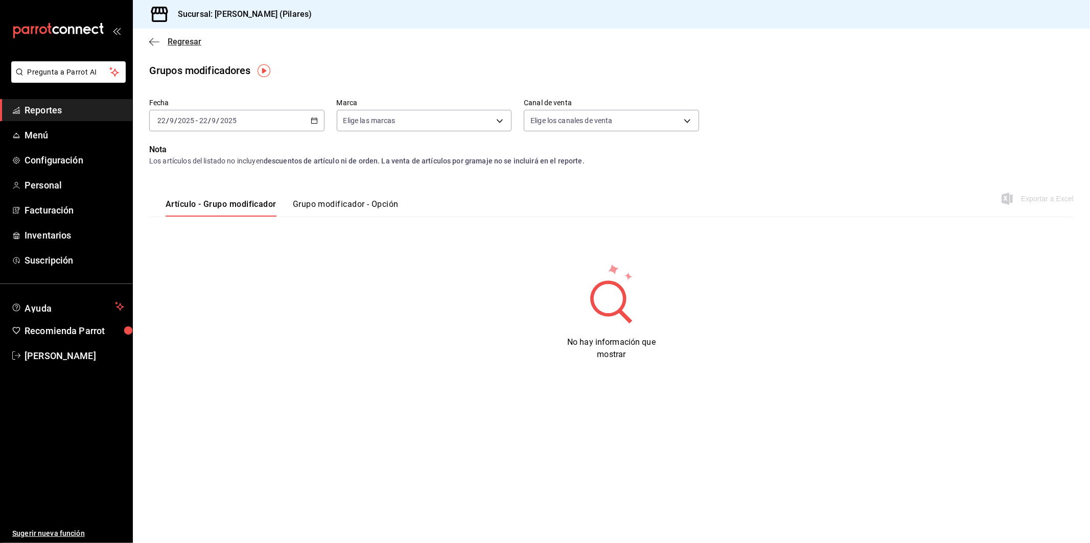
click at [173, 41] on span "Regresar" at bounding box center [185, 42] width 34 height 10
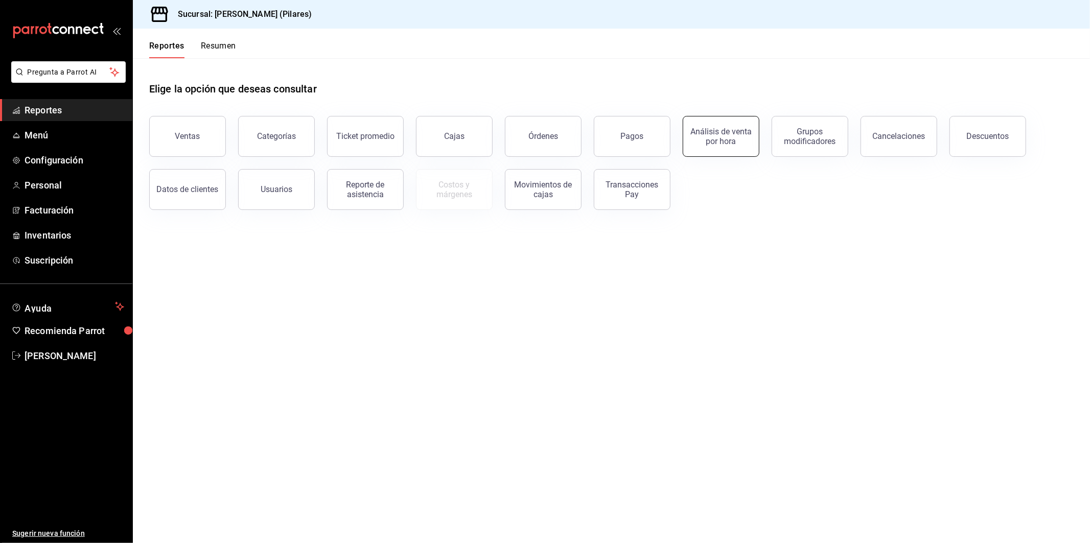
click at [694, 148] on button "Análisis de venta por hora" at bounding box center [721, 136] width 77 height 41
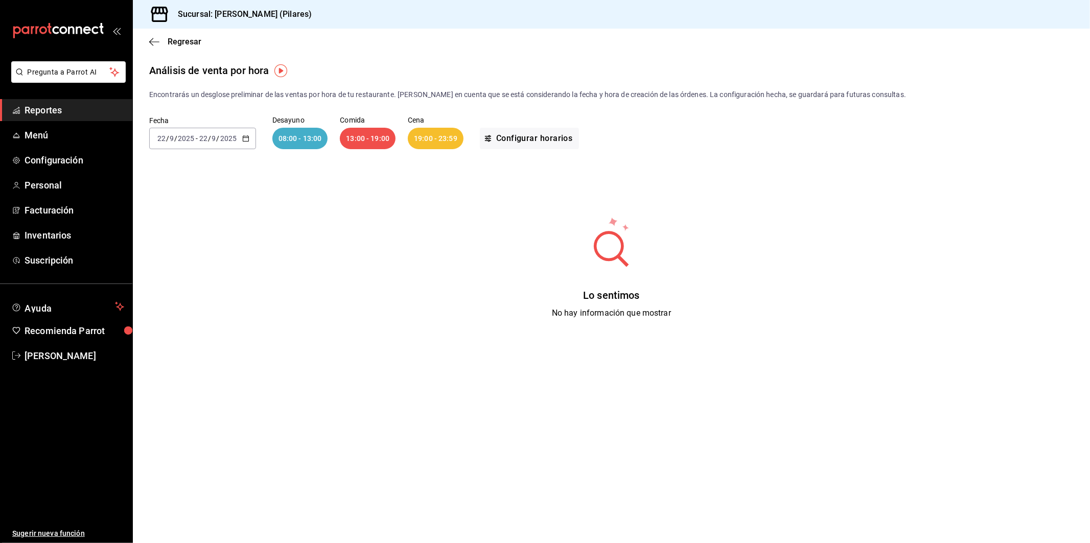
click at [246, 139] on icon "button" at bounding box center [245, 138] width 7 height 7
click at [206, 279] on span "Rango de fechas" at bounding box center [197, 284] width 79 height 11
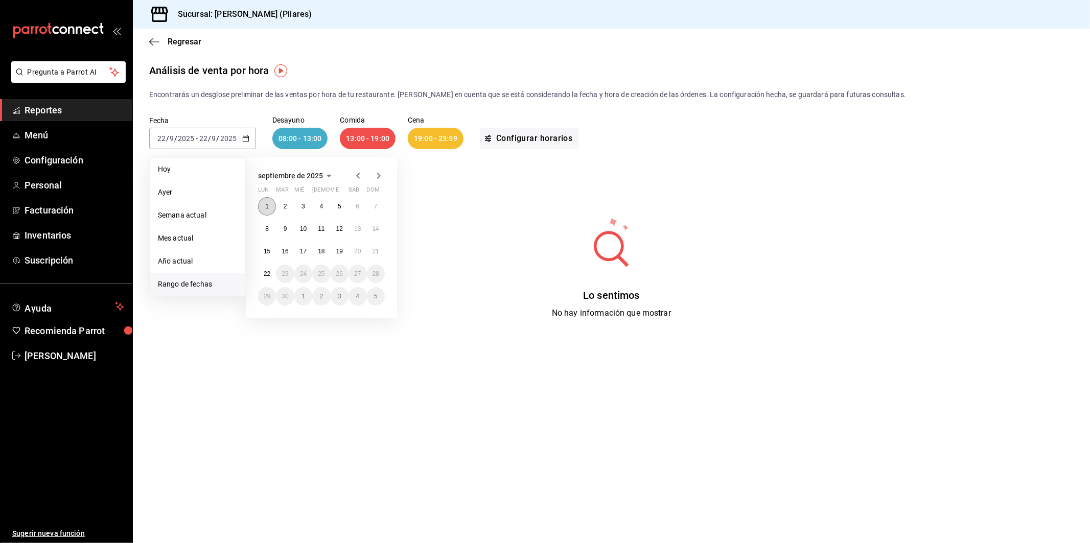
click at [262, 205] on button "1" at bounding box center [267, 206] width 18 height 18
click at [270, 272] on abbr "22" at bounding box center [267, 273] width 7 height 7
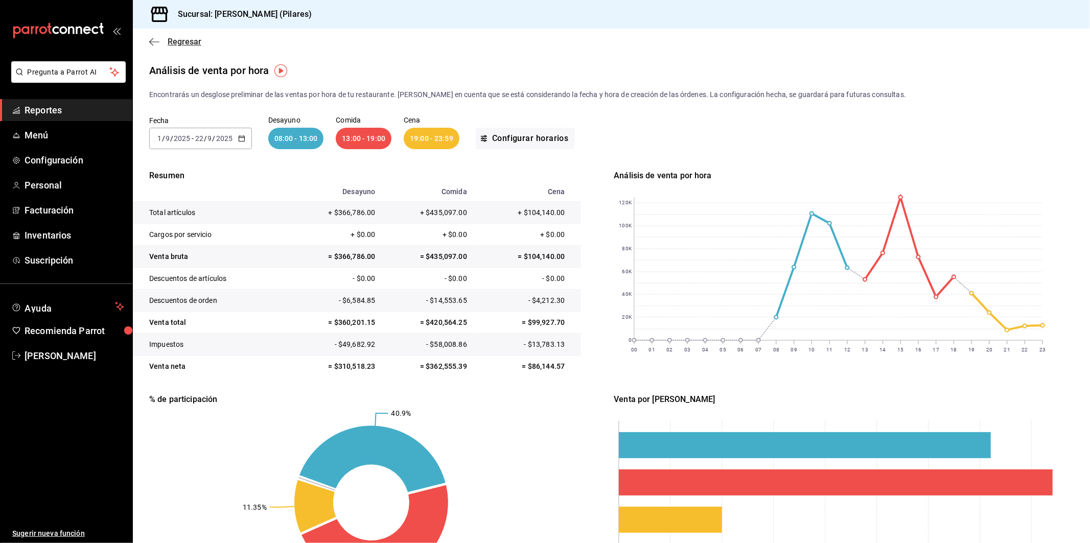
click at [179, 39] on span "Regresar" at bounding box center [185, 42] width 34 height 10
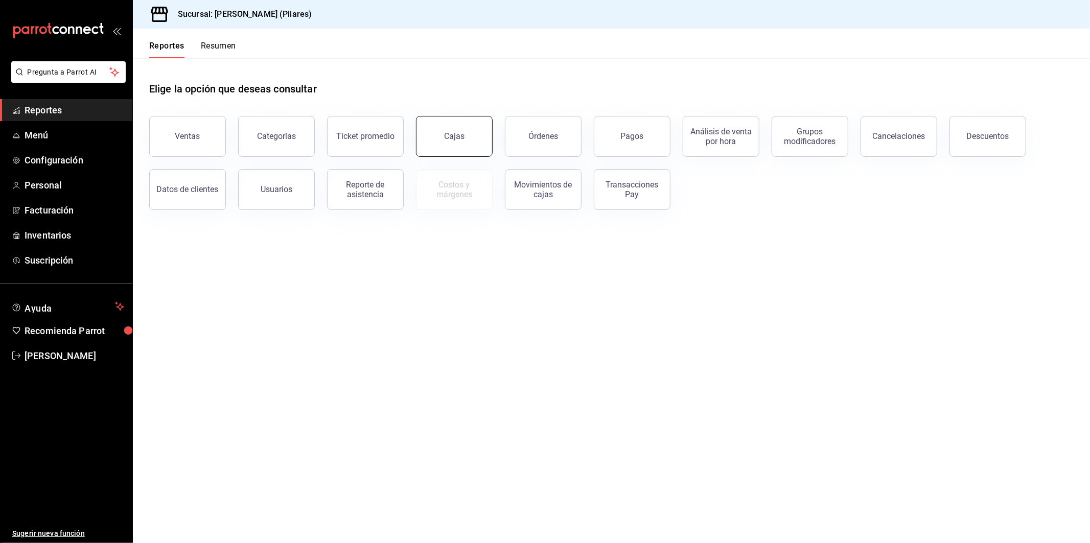
click at [472, 142] on link "Cajas" at bounding box center [454, 136] width 77 height 41
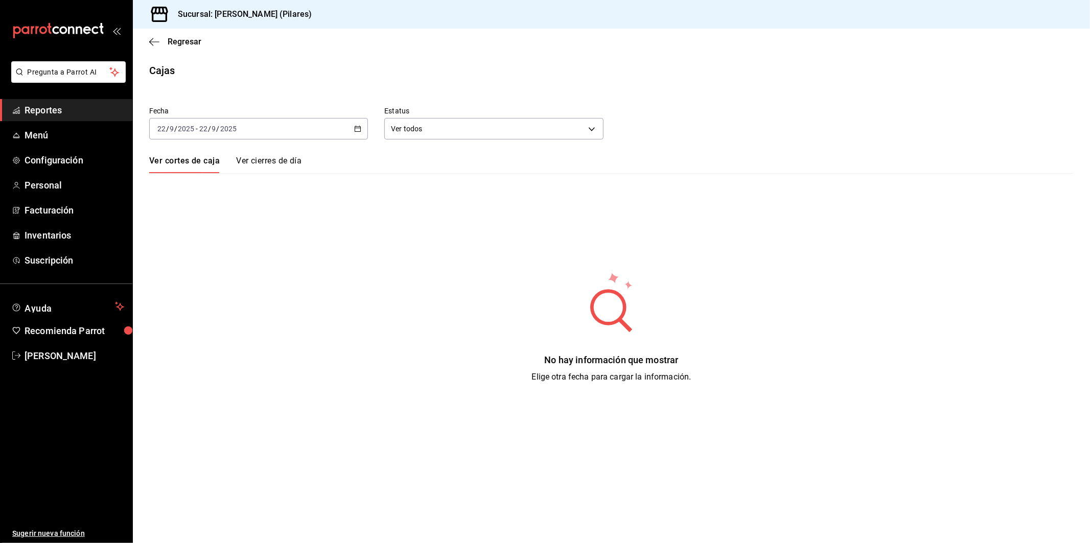
click at [360, 132] on \(Stroke\) "button" at bounding box center [358, 129] width 6 height 6
click at [215, 275] on span "Rango de fechas" at bounding box center [197, 274] width 79 height 11
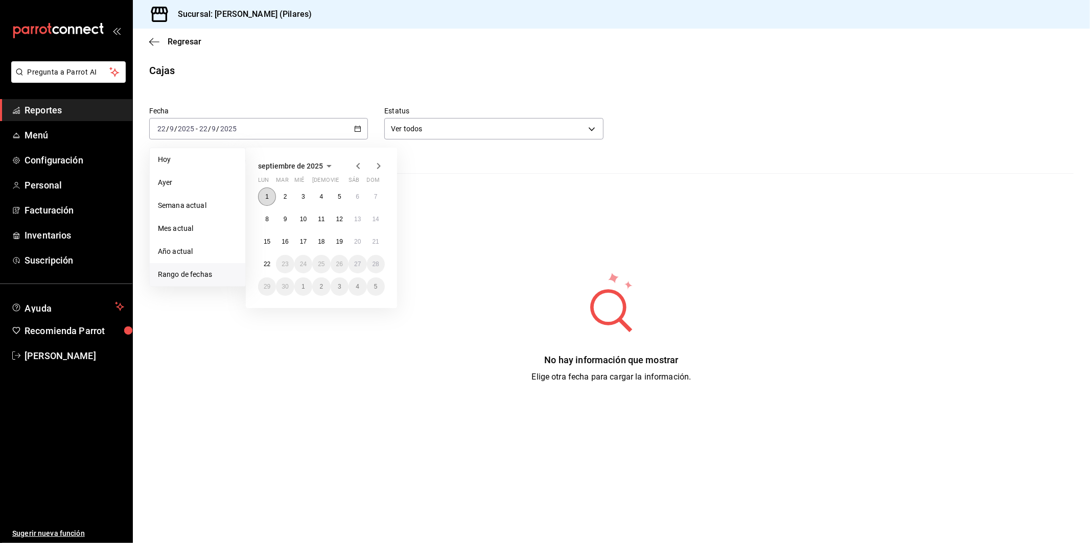
click at [270, 197] on button "1" at bounding box center [267, 197] width 18 height 18
click at [266, 267] on abbr "22" at bounding box center [267, 264] width 7 height 7
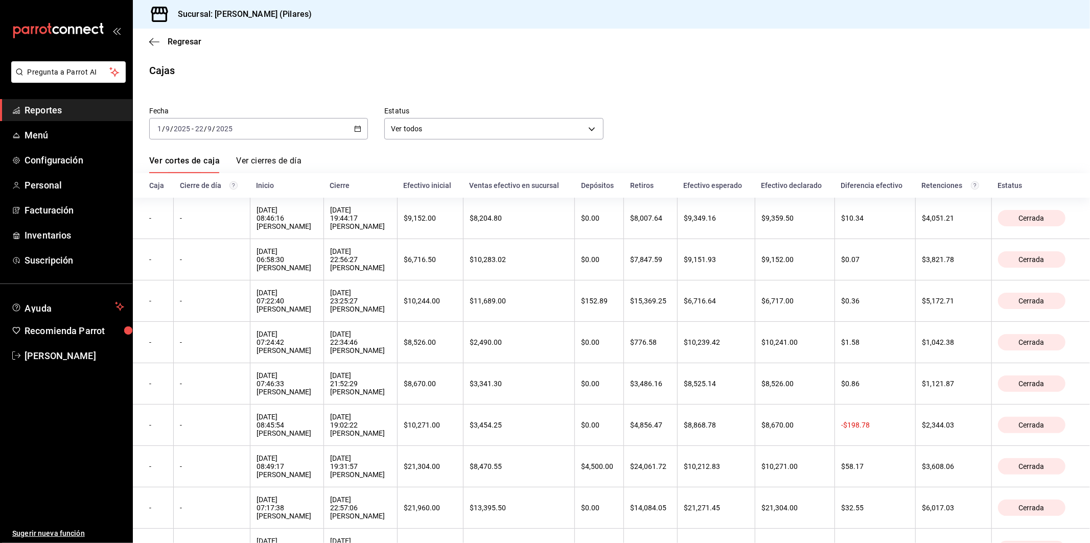
click at [300, 155] on div "Fecha [DATE] [DATE] - [DATE] [DATE] Estatus Ver todos ALL Ver cortes de caja Ve…" at bounding box center [611, 521] width 925 height 853
click at [294, 156] on link "Ver cierres de día" at bounding box center [268, 164] width 65 height 17
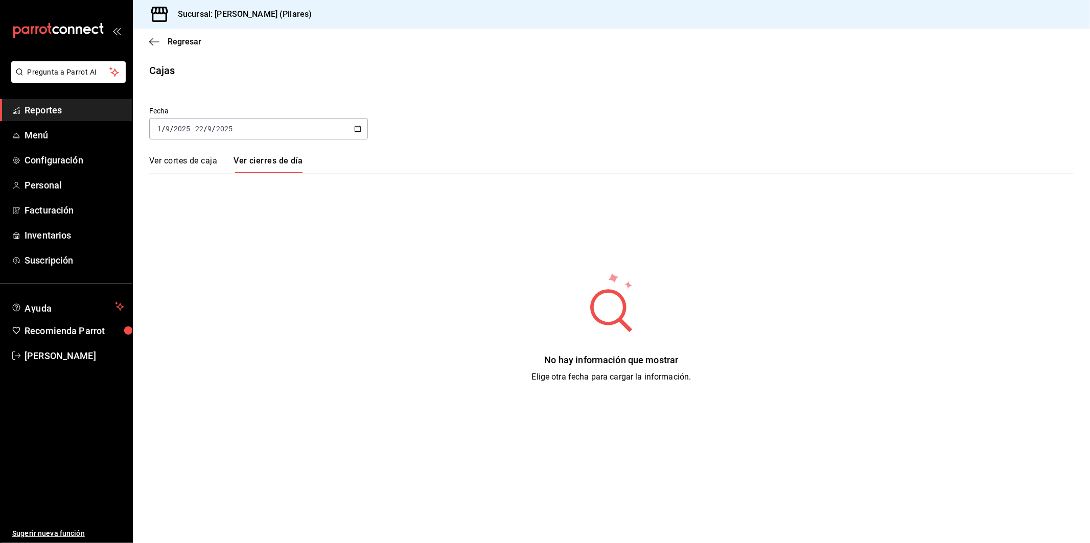
click at [167, 156] on link "Ver cortes de caja" at bounding box center [183, 164] width 68 height 17
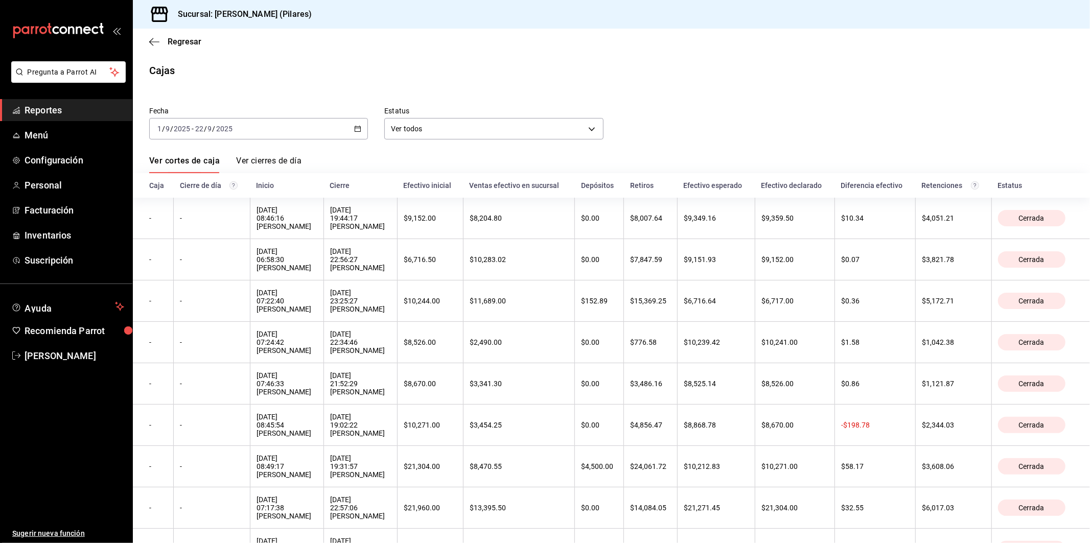
click at [627, 156] on div "Ver cortes de caja Ver cierres de día" at bounding box center [611, 164] width 925 height 17
